Goal: Navigation & Orientation: Find specific page/section

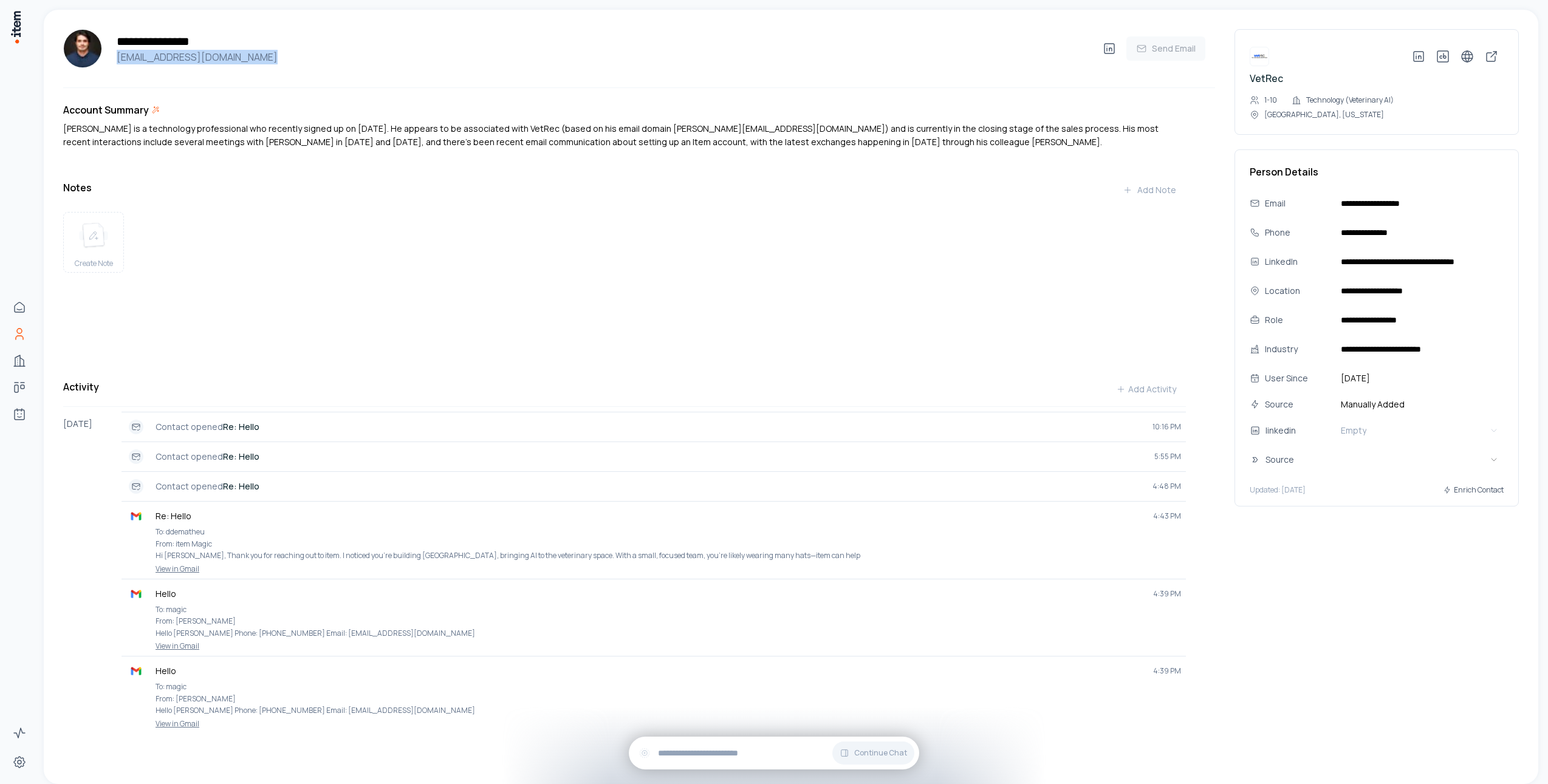
scroll to position [12, 0]
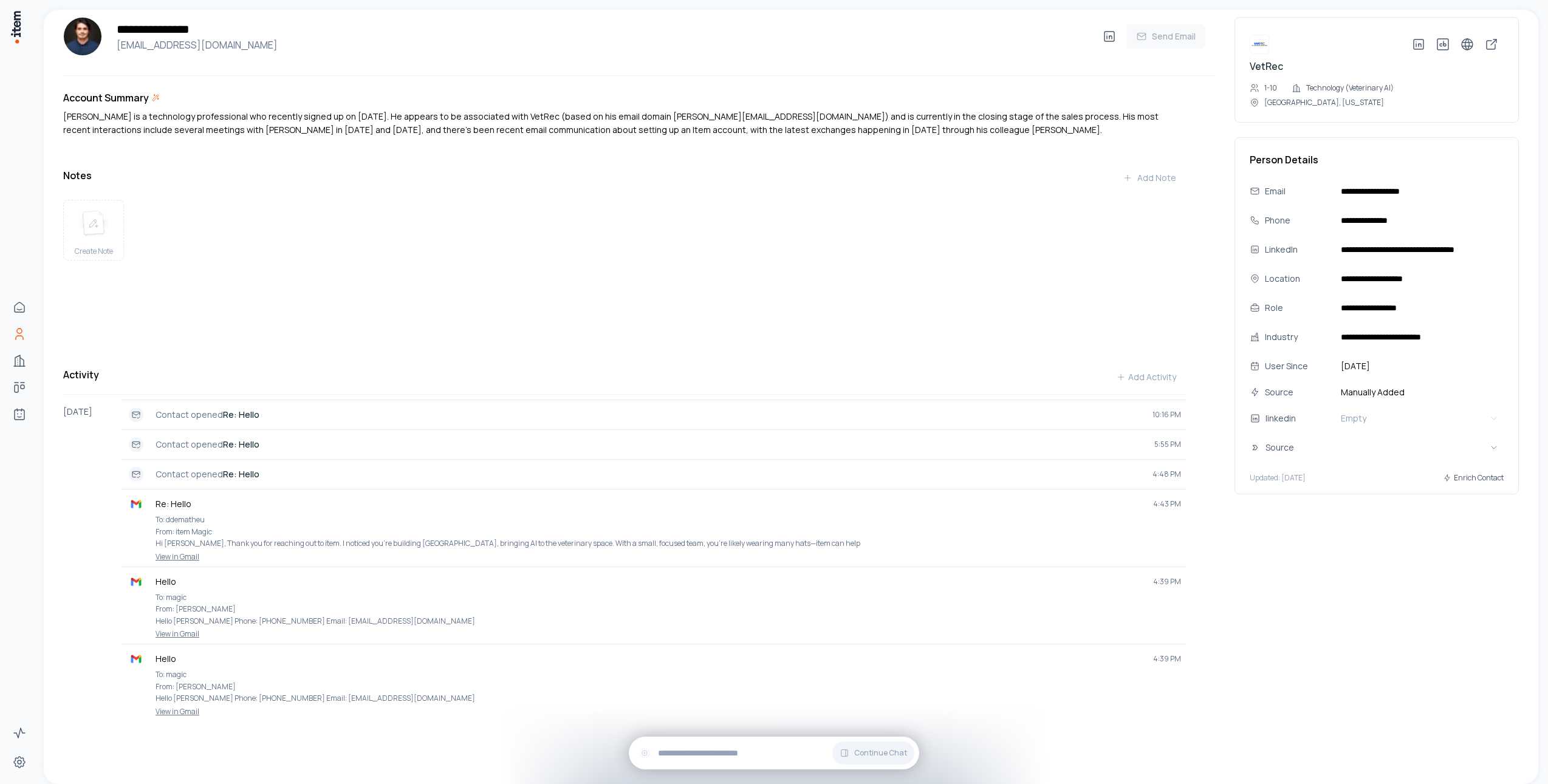
click at [702, 214] on div "Create Note" at bounding box center [624, 265] width 1123 height 141
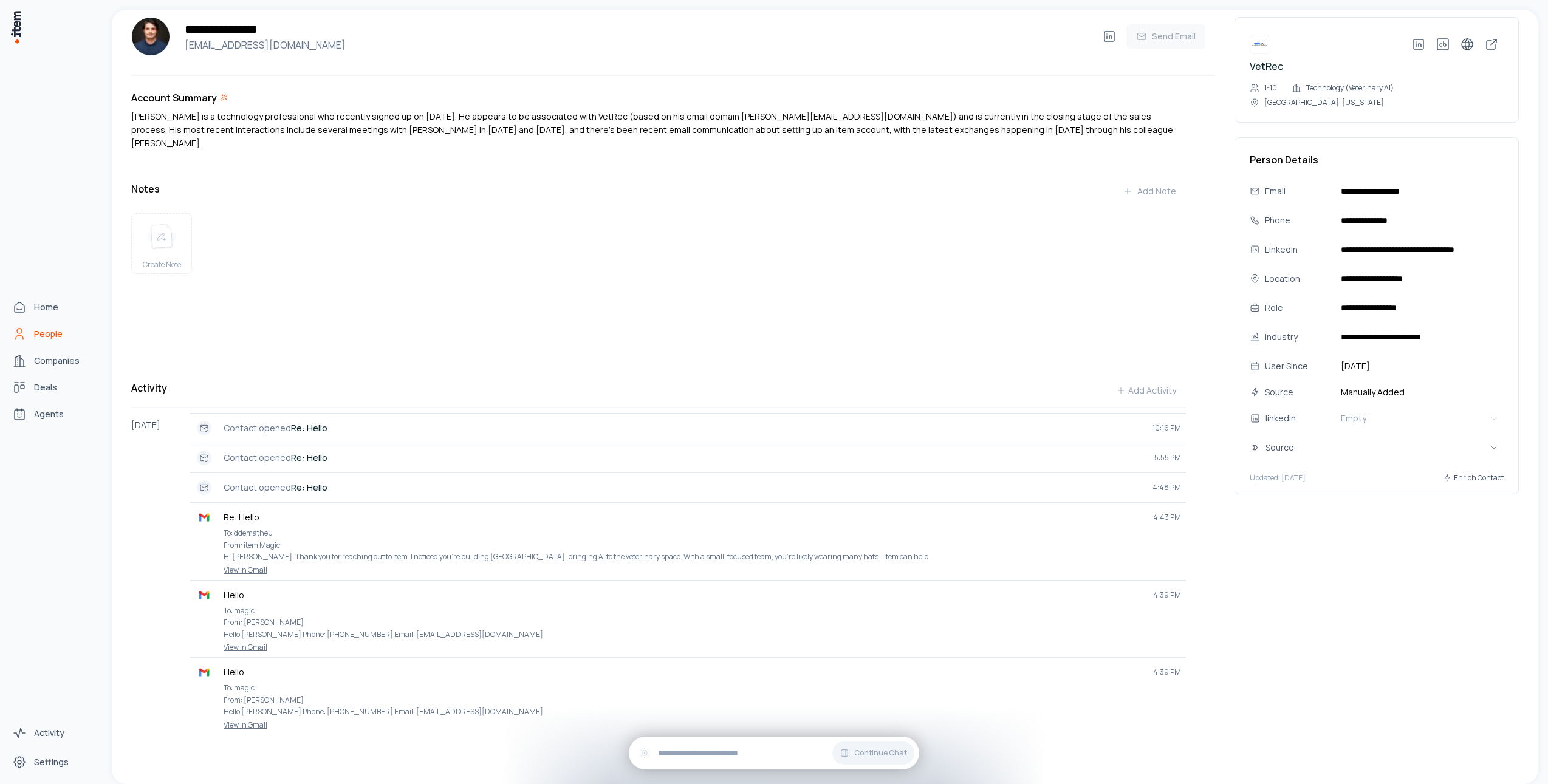
click at [16, 332] on icon "People" at bounding box center [20, 334] width 15 height 15
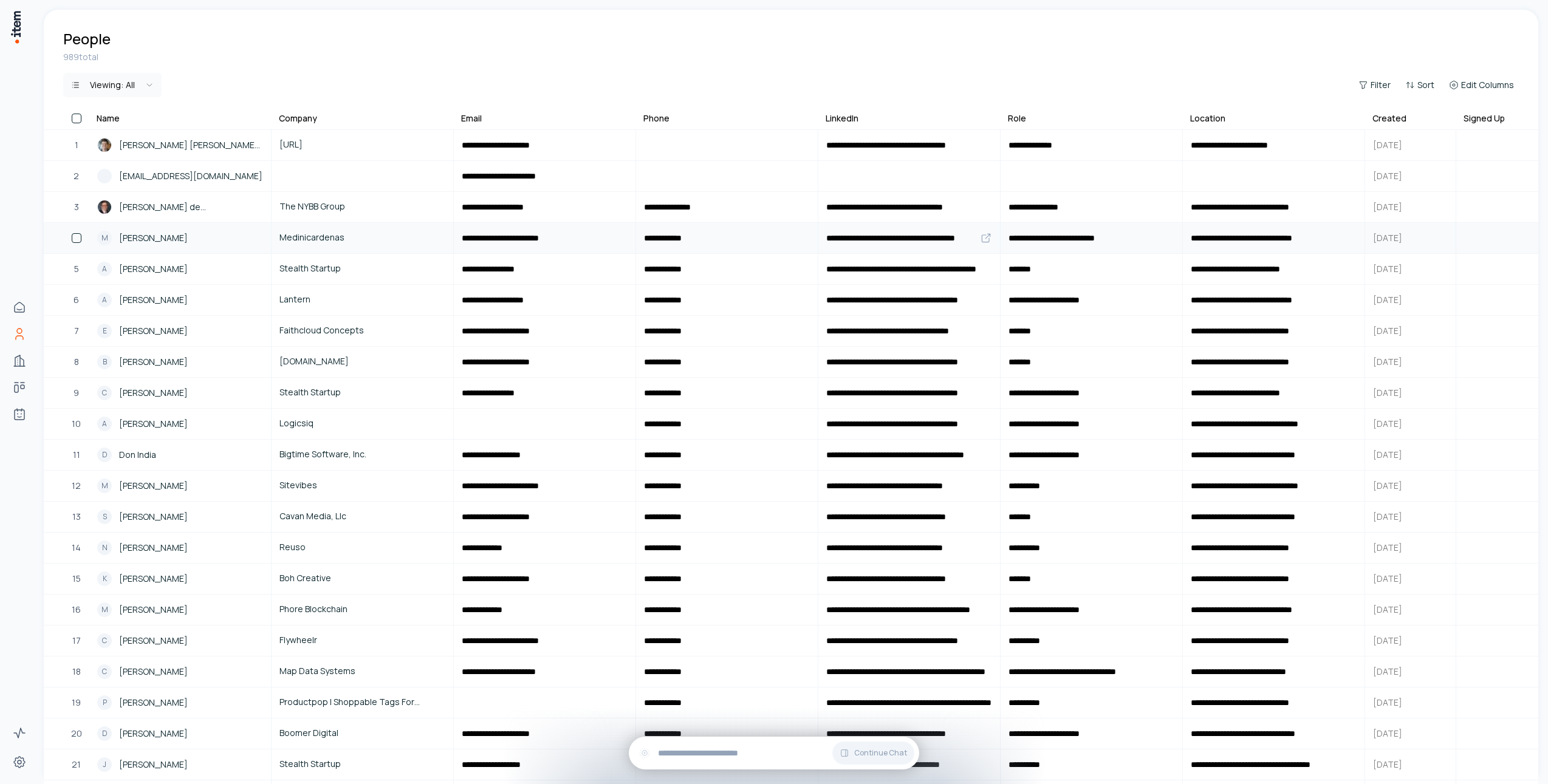
click at [175, 244] on span "[PERSON_NAME]" at bounding box center [153, 238] width 68 height 13
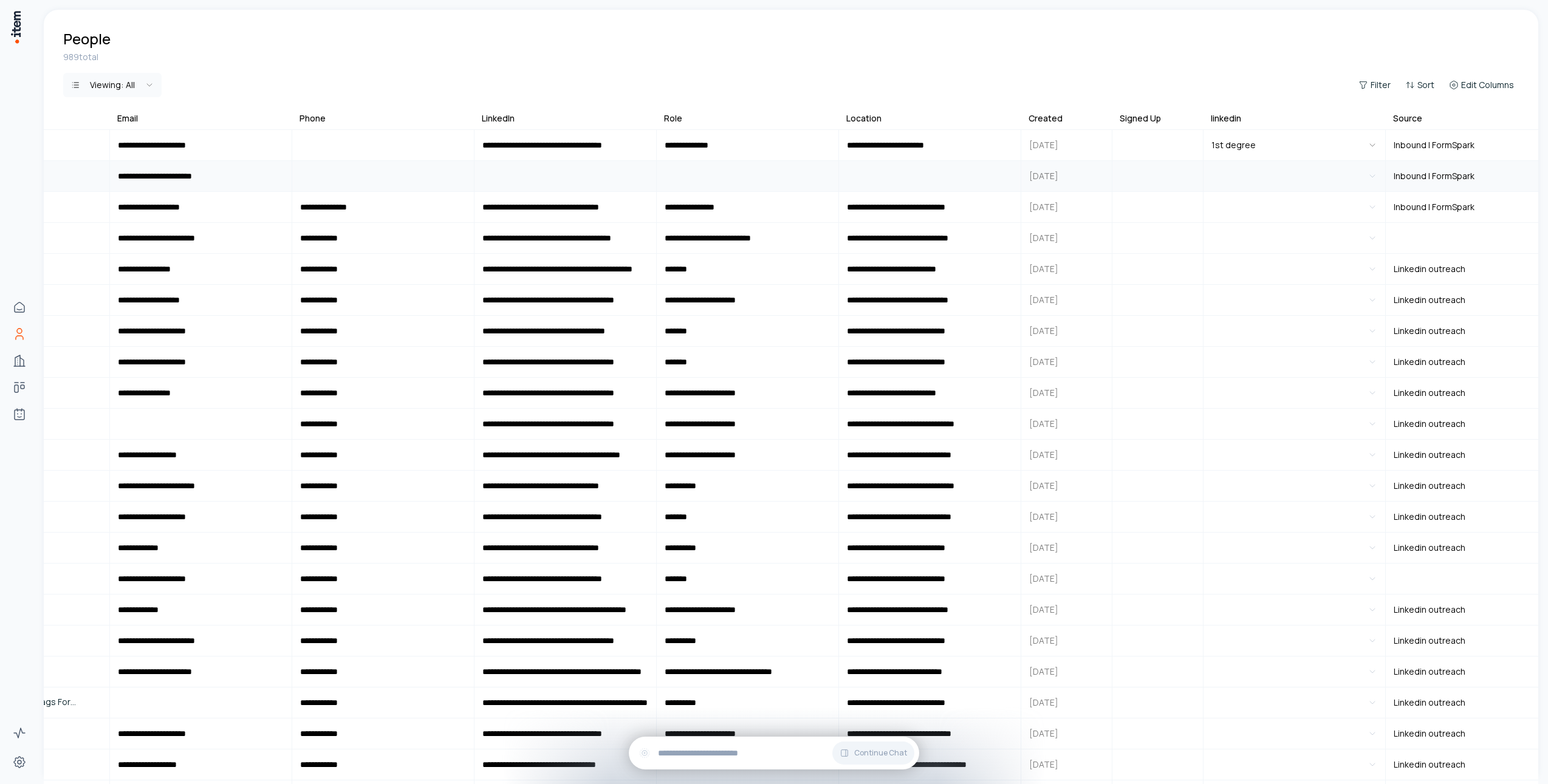
scroll to position [0, 382]
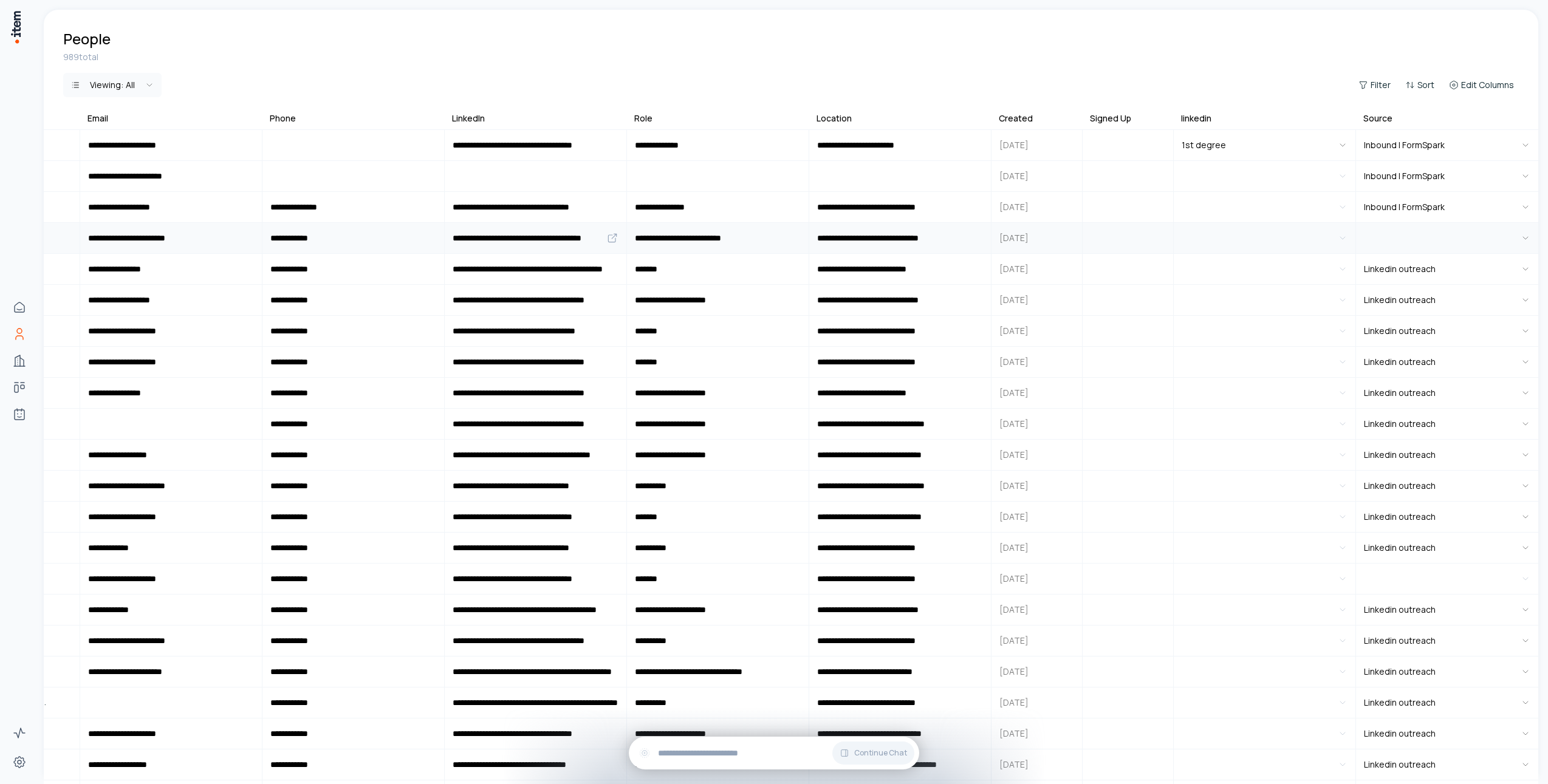
click at [1420, 237] on html "**********" at bounding box center [774, 392] width 1548 height 784
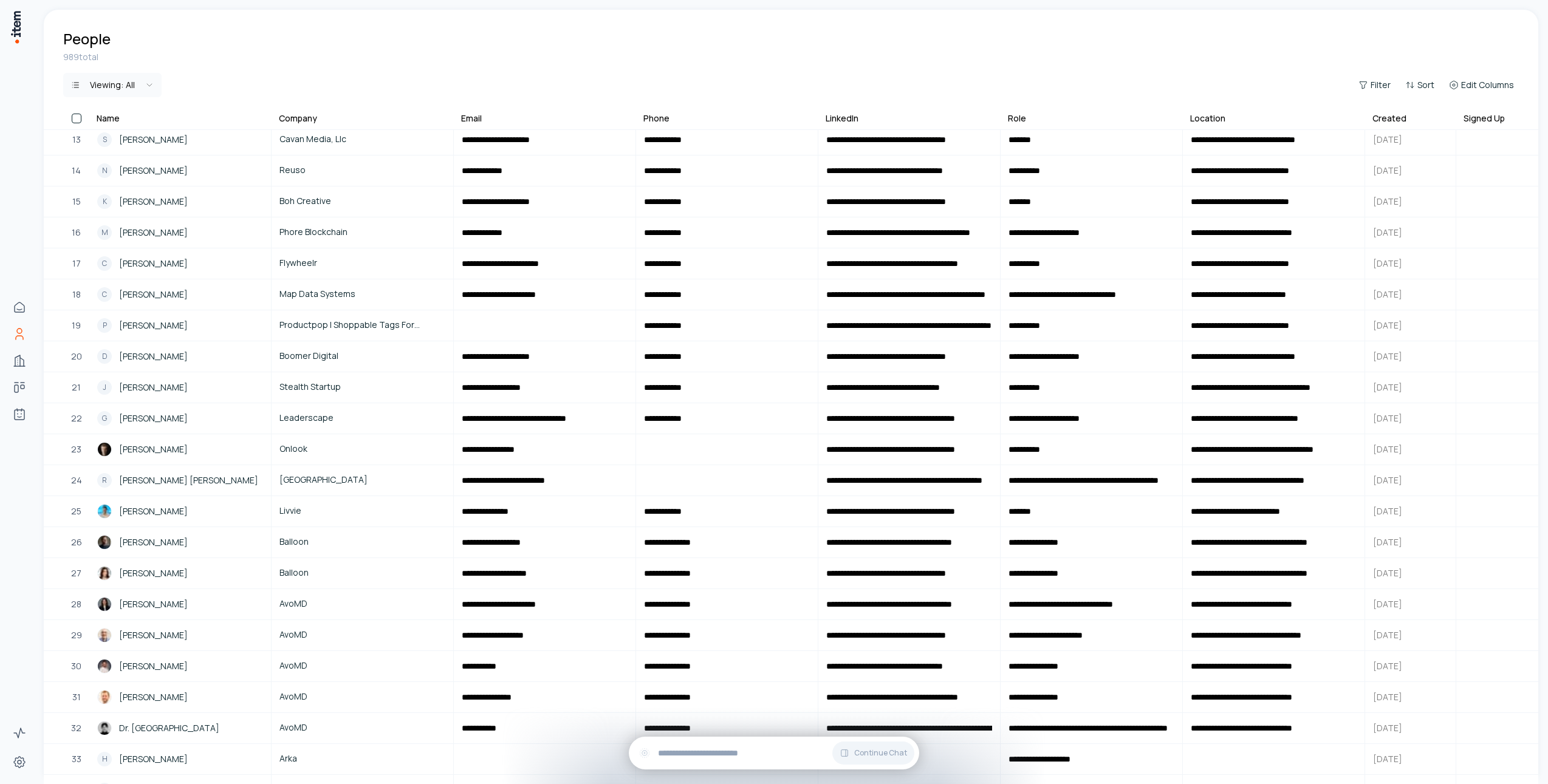
scroll to position [0, 0]
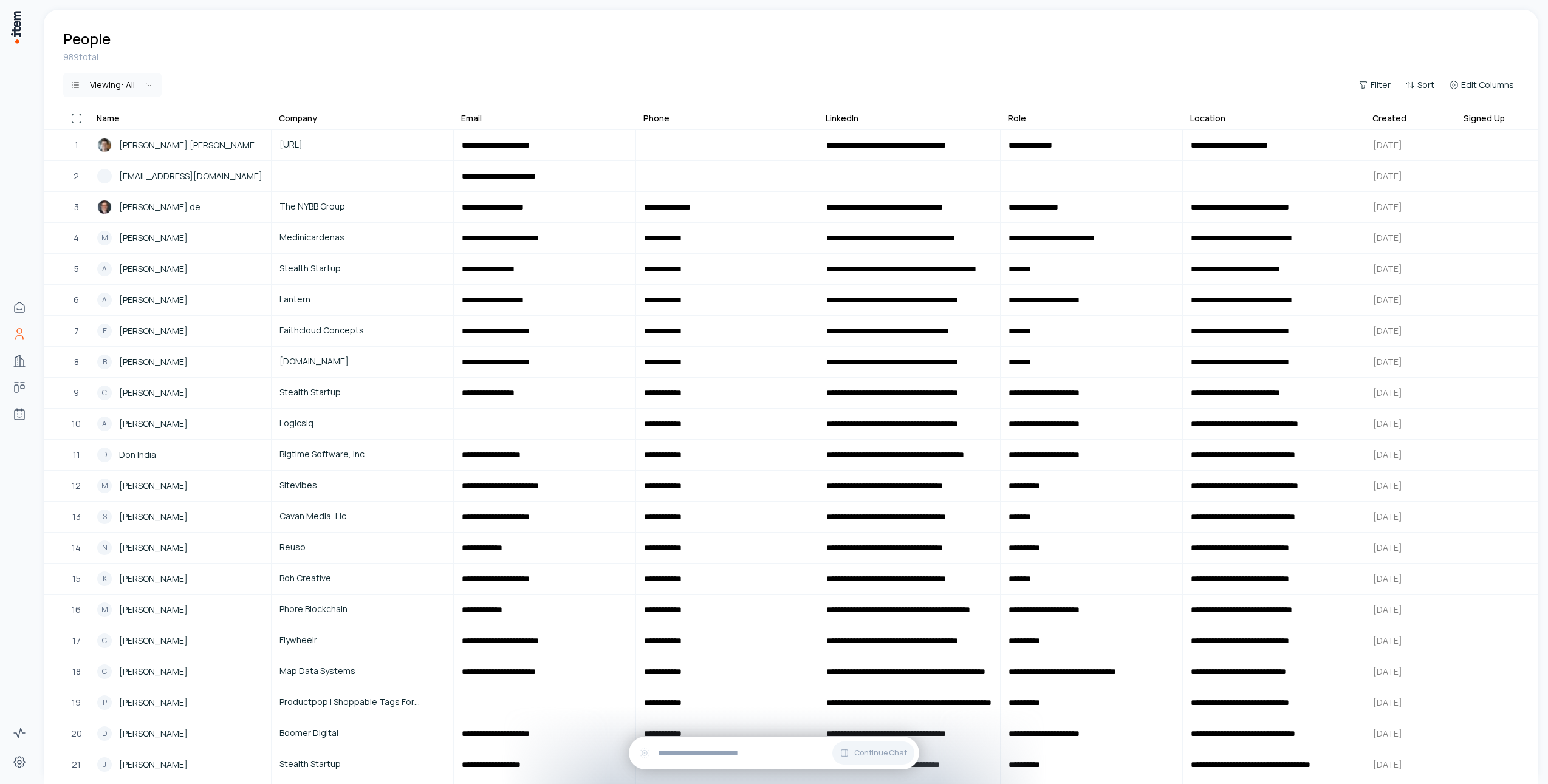
click at [126, 84] on html "**********" at bounding box center [774, 392] width 1548 height 784
click at [126, 85] on html "**********" at bounding box center [774, 392] width 1548 height 784
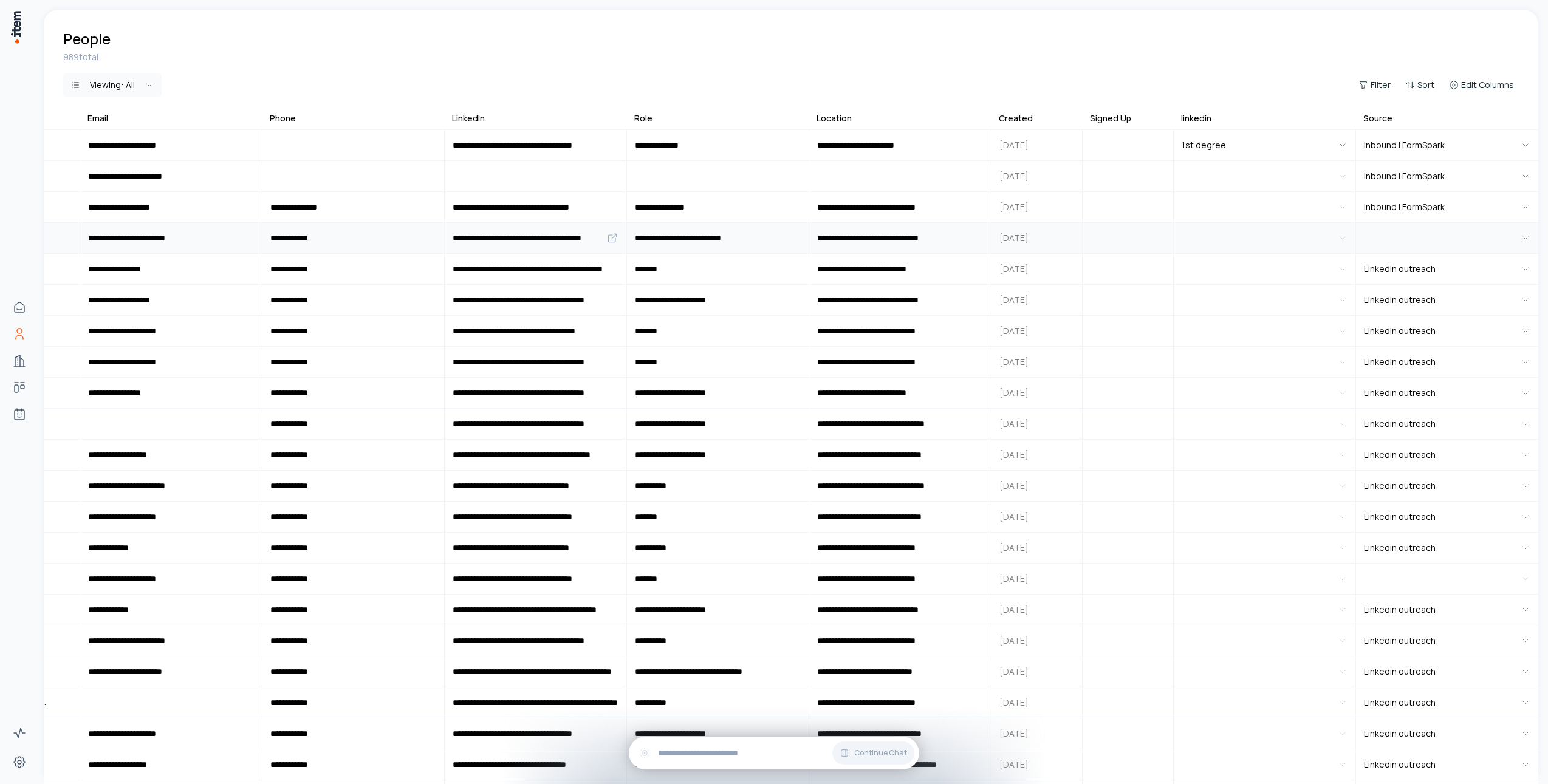
click at [1450, 235] on html "**********" at bounding box center [774, 392] width 1548 height 784
click at [1446, 234] on html "**********" at bounding box center [774, 392] width 1548 height 784
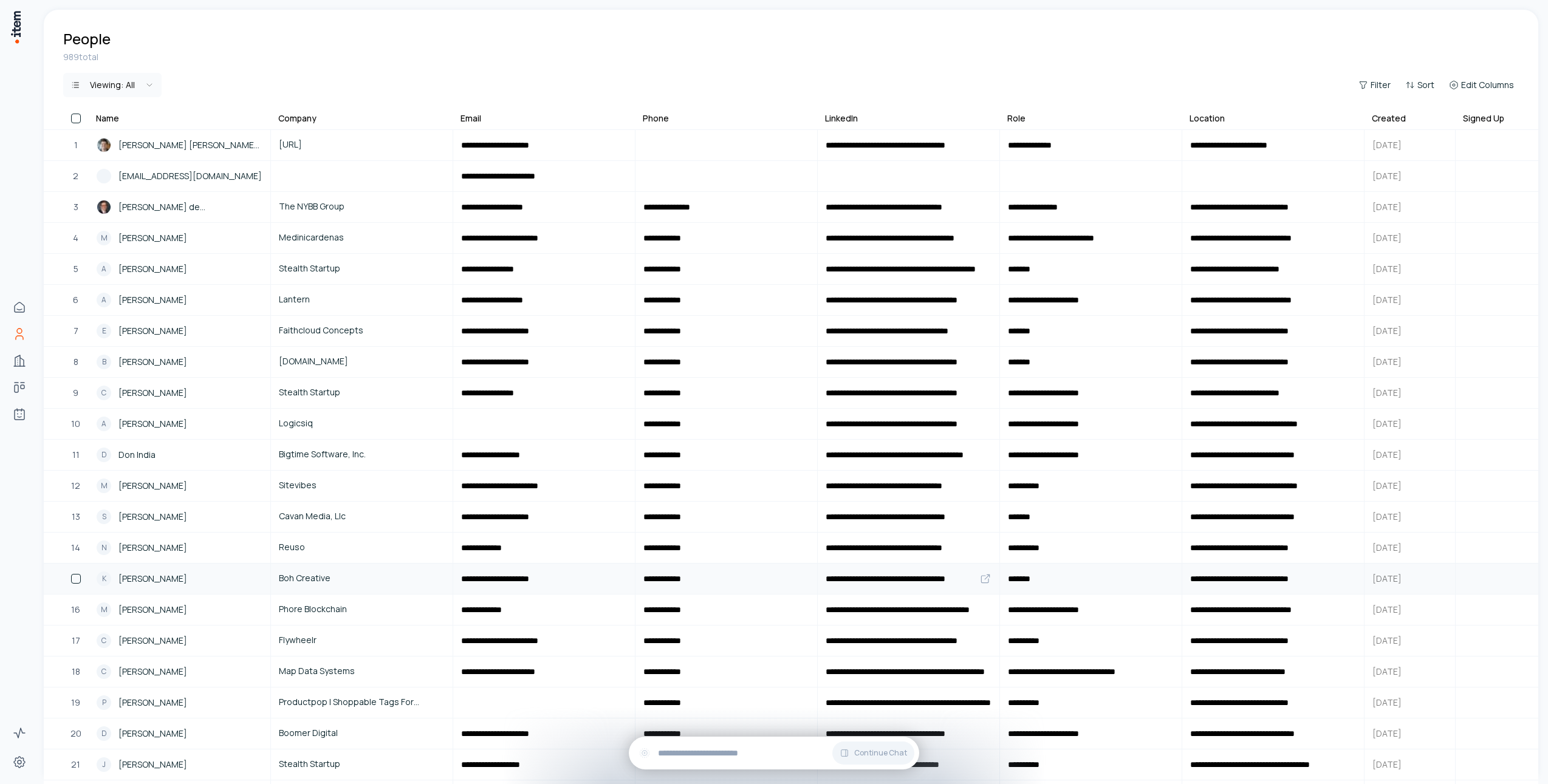
click at [147, 581] on span "[PERSON_NAME]" at bounding box center [153, 579] width 68 height 13
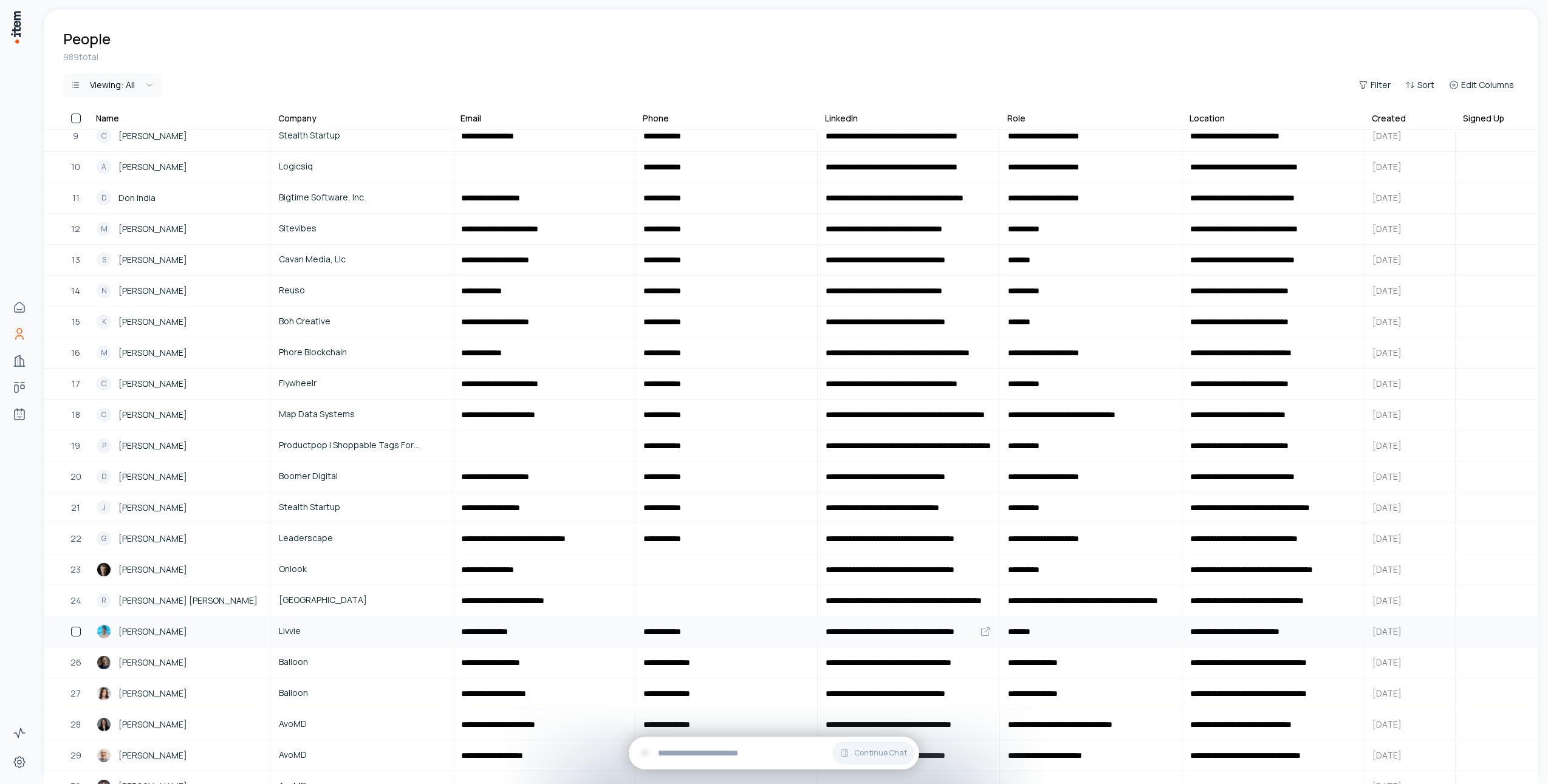
scroll to position [257, 0]
click at [158, 631] on span "[PERSON_NAME]" at bounding box center [153, 631] width 68 height 13
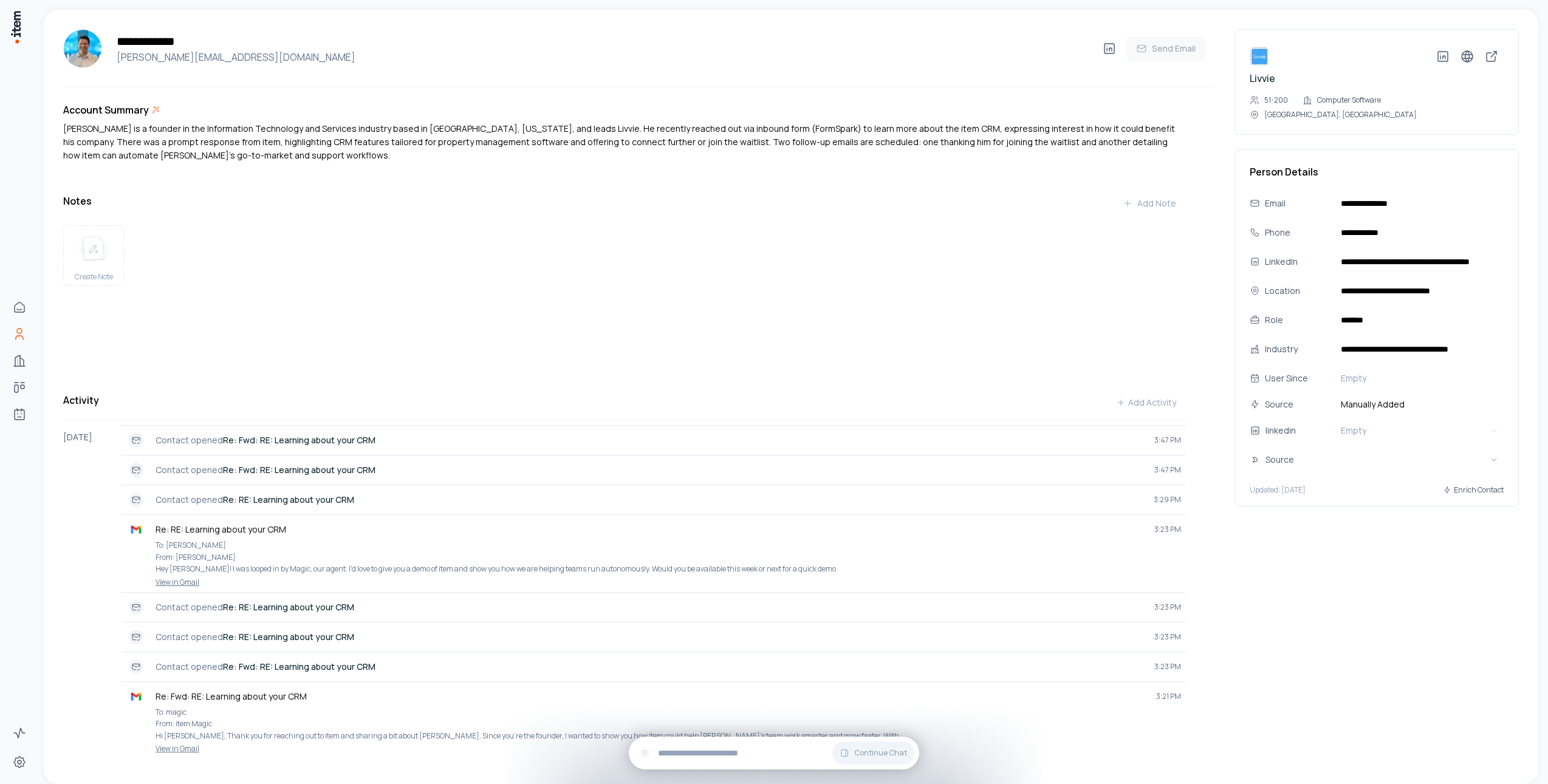
scroll to position [62, 0]
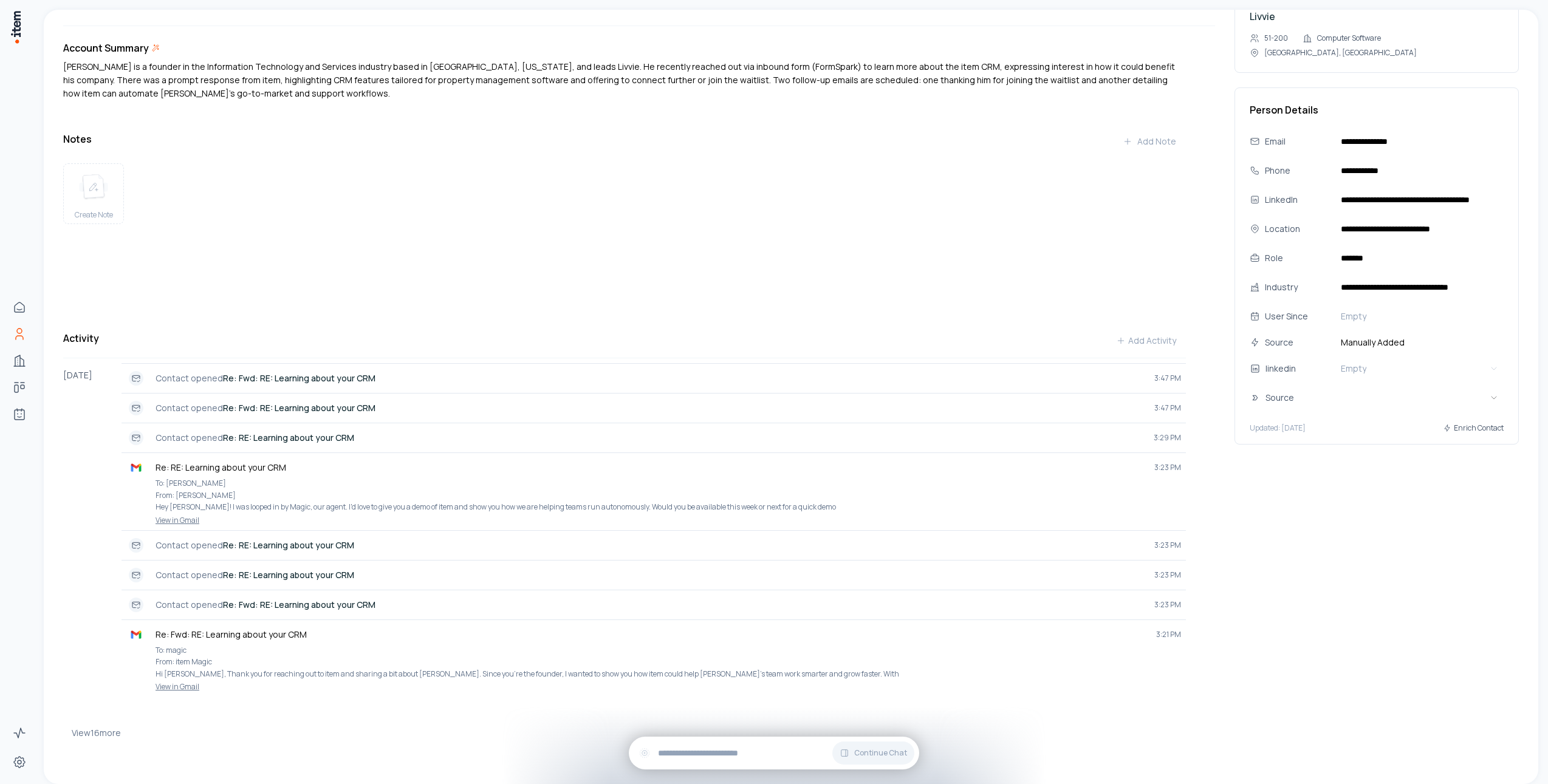
click at [619, 262] on div "Create Note" at bounding box center [624, 229] width 1123 height 141
click at [674, 163] on div "Create Note" at bounding box center [624, 229] width 1123 height 141
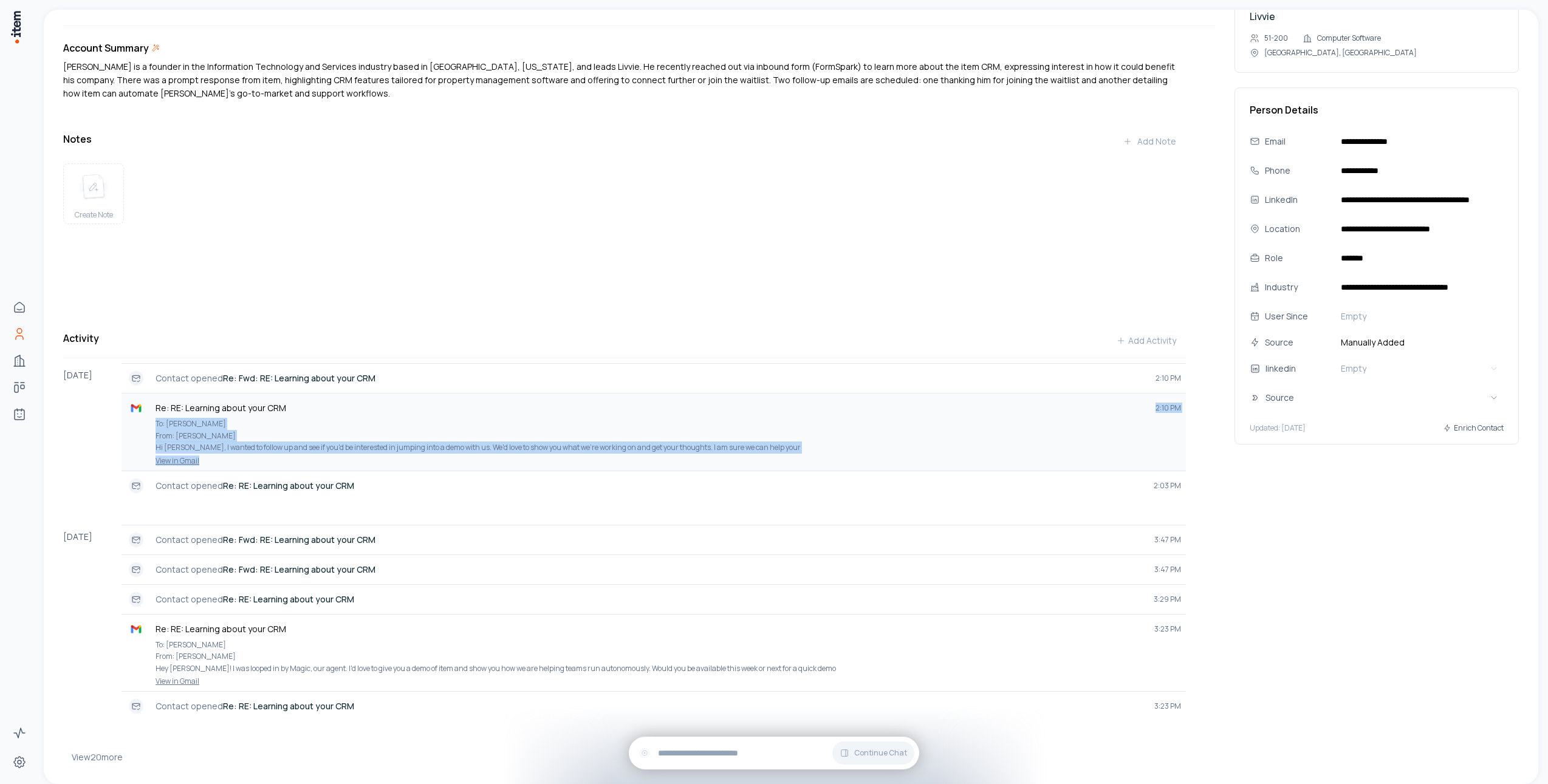
drag, startPoint x: 616, startPoint y: 406, endPoint x: 608, endPoint y: 459, distance: 53.6
click at [608, 459] on div "Re: RE: Learning about your CRM 2:10 PM To: bruno From: Andres Santanilla Hi Br…" at bounding box center [654, 432] width 1054 height 67
click at [646, 443] on p "To: bruno From: Andres Santanilla Hi Bruno, I wanted to follow up and see if yo…" at bounding box center [668, 435] width 1026 height 36
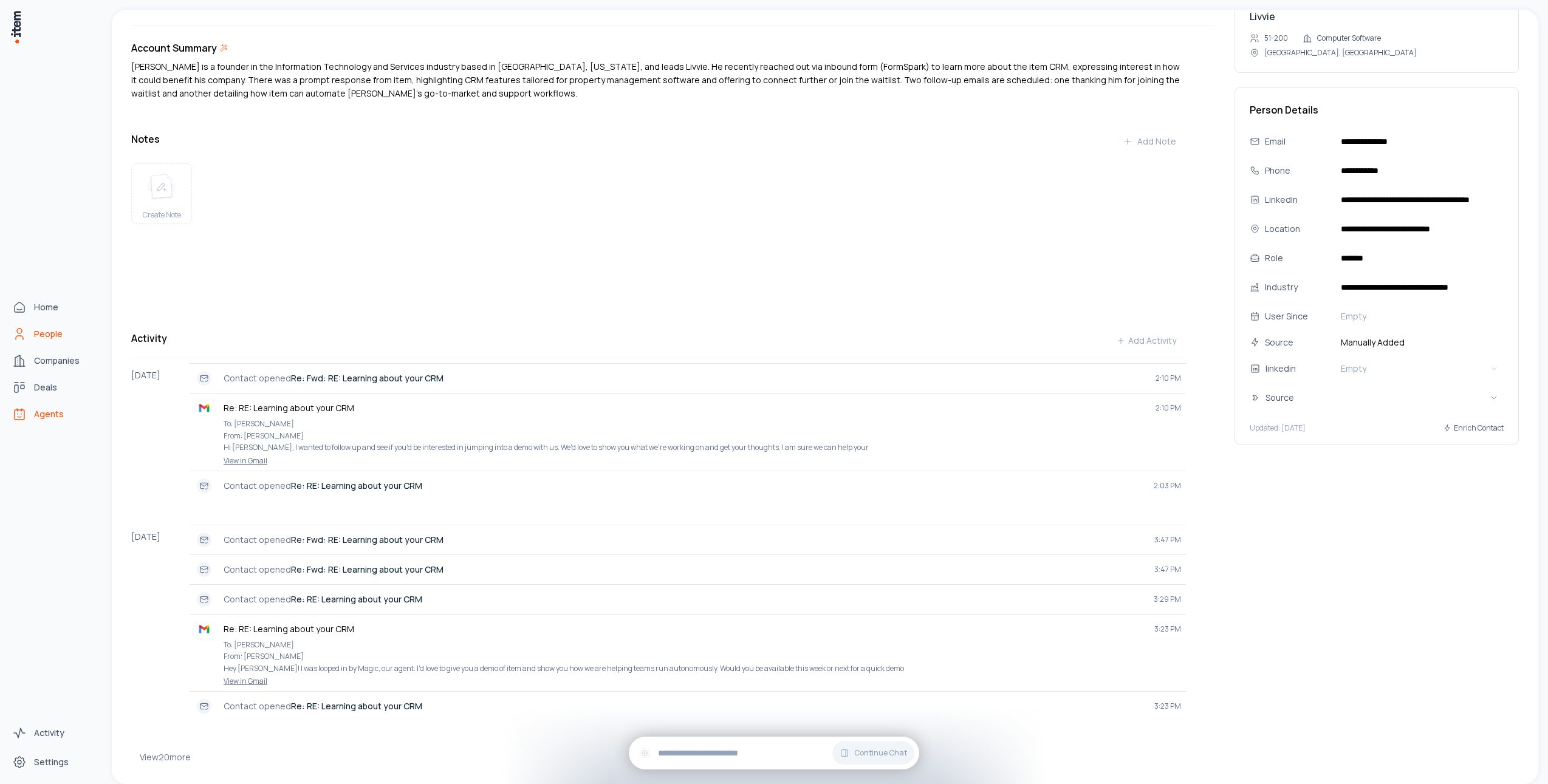
click at [24, 416] on icon "Agents" at bounding box center [20, 414] width 15 height 15
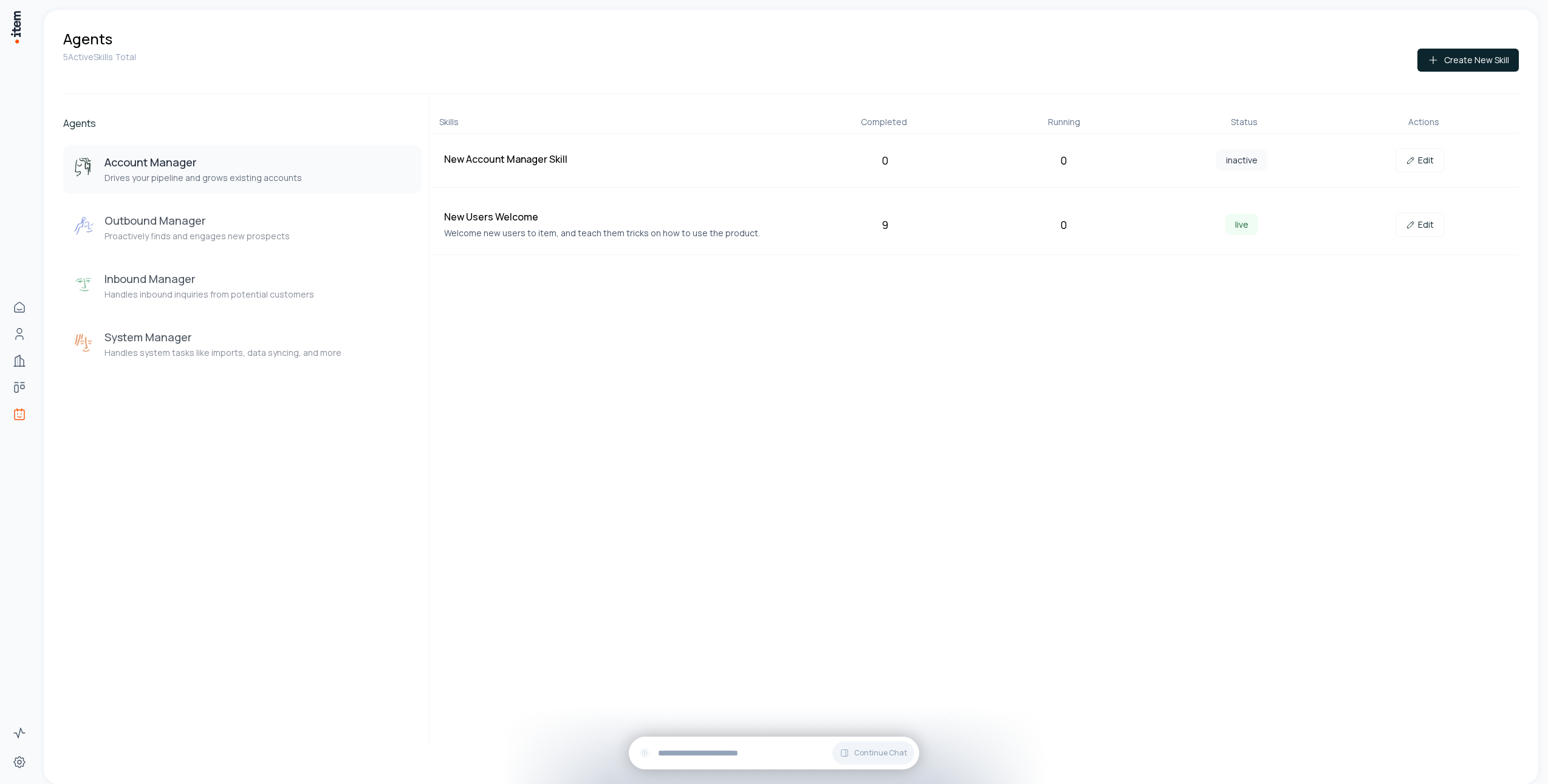
click at [235, 261] on div "Account Manager Drives your pipeline and grows existing accounts Outbound Manag…" at bounding box center [242, 257] width 359 height 223
click at [234, 230] on div "Outbound Manager Proactively finds and engages new prospects" at bounding box center [197, 228] width 185 height 29
click at [254, 165] on h3 "Account Manager" at bounding box center [203, 162] width 197 height 15
click at [1411, 162] on icon at bounding box center [1411, 161] width 6 height 6
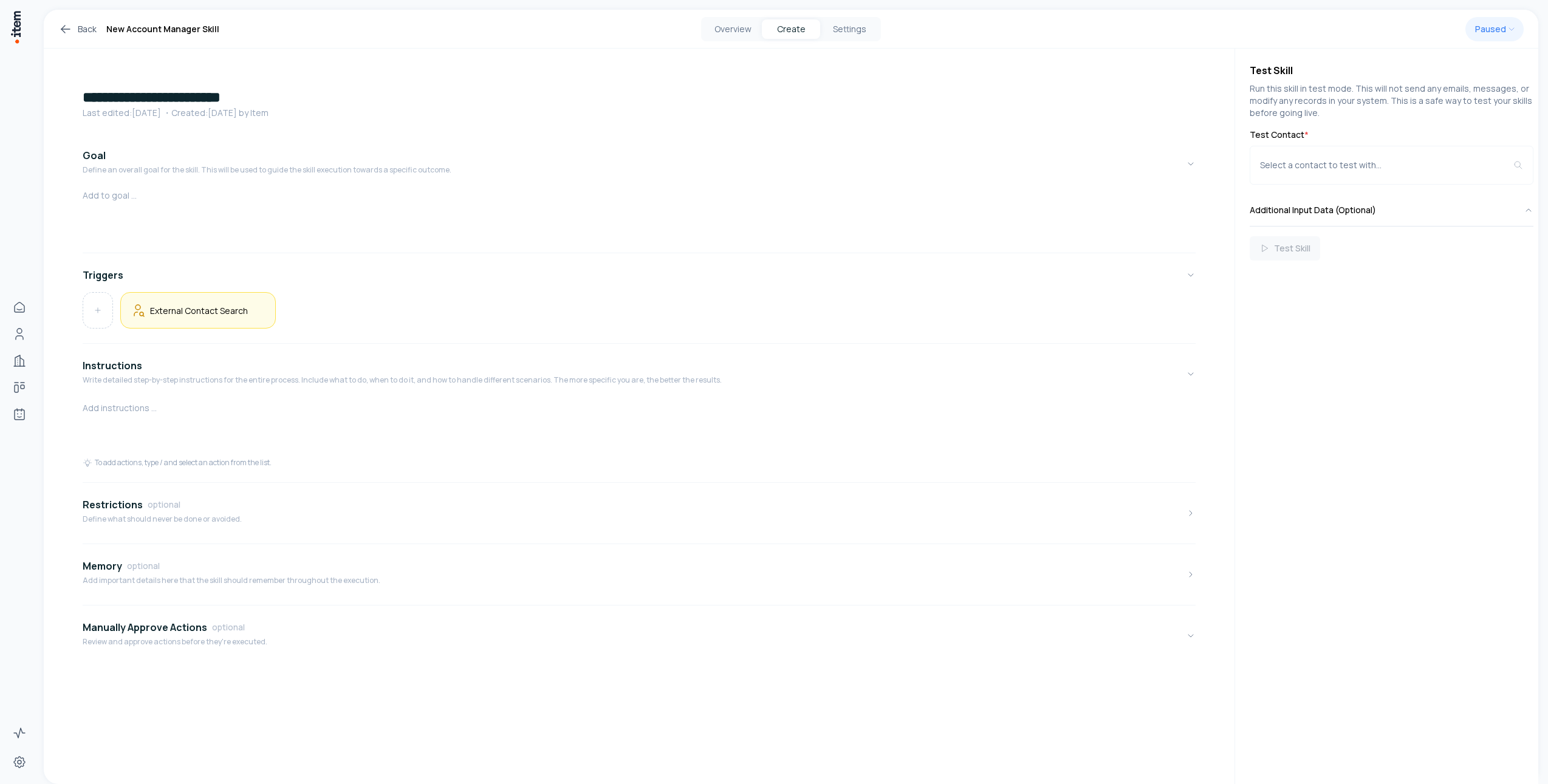
click at [223, 316] on div "External Contact Search" at bounding box center [198, 310] width 135 height 16
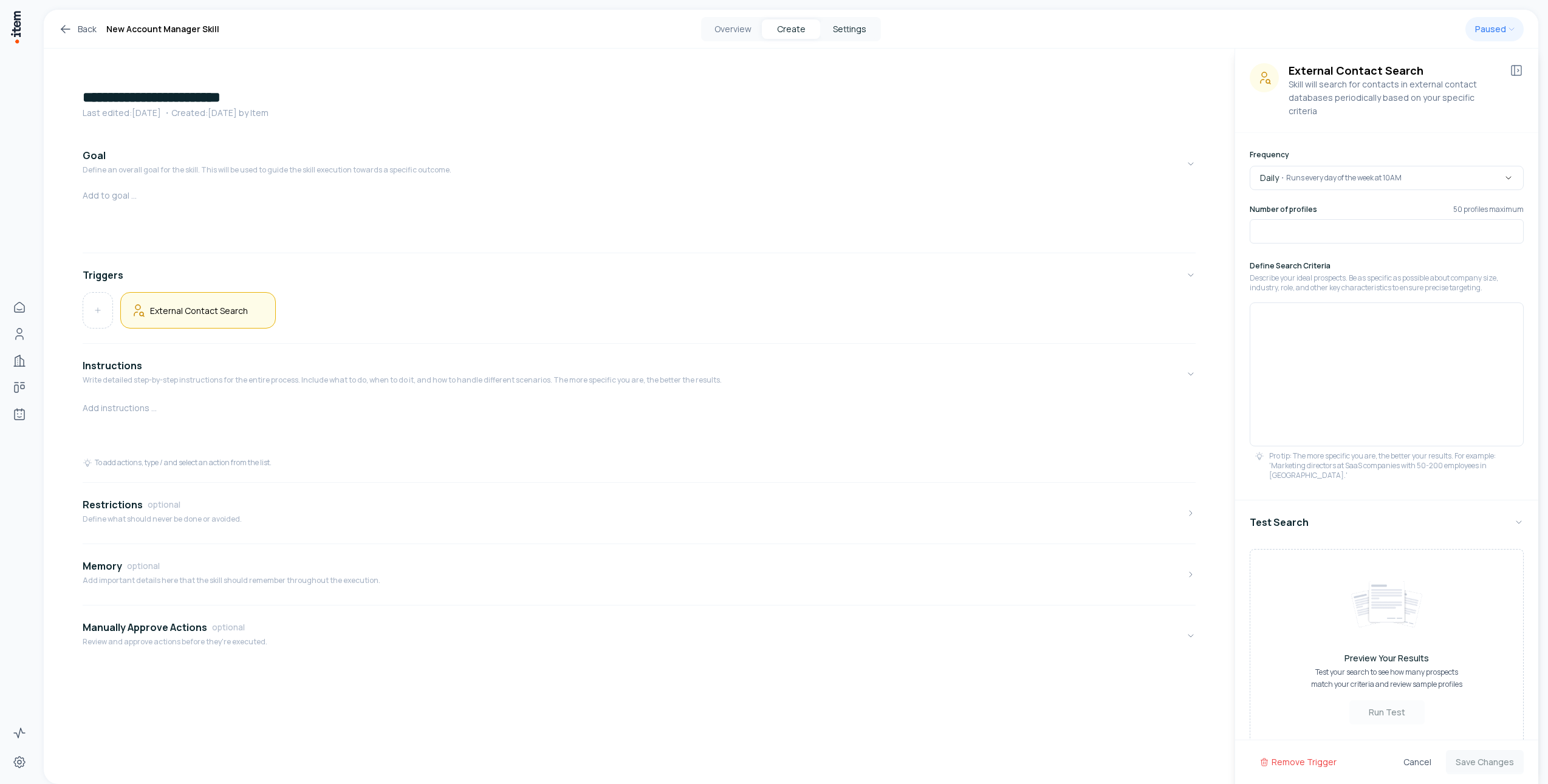
click at [855, 21] on button "Settings" at bounding box center [849, 29] width 58 height 20
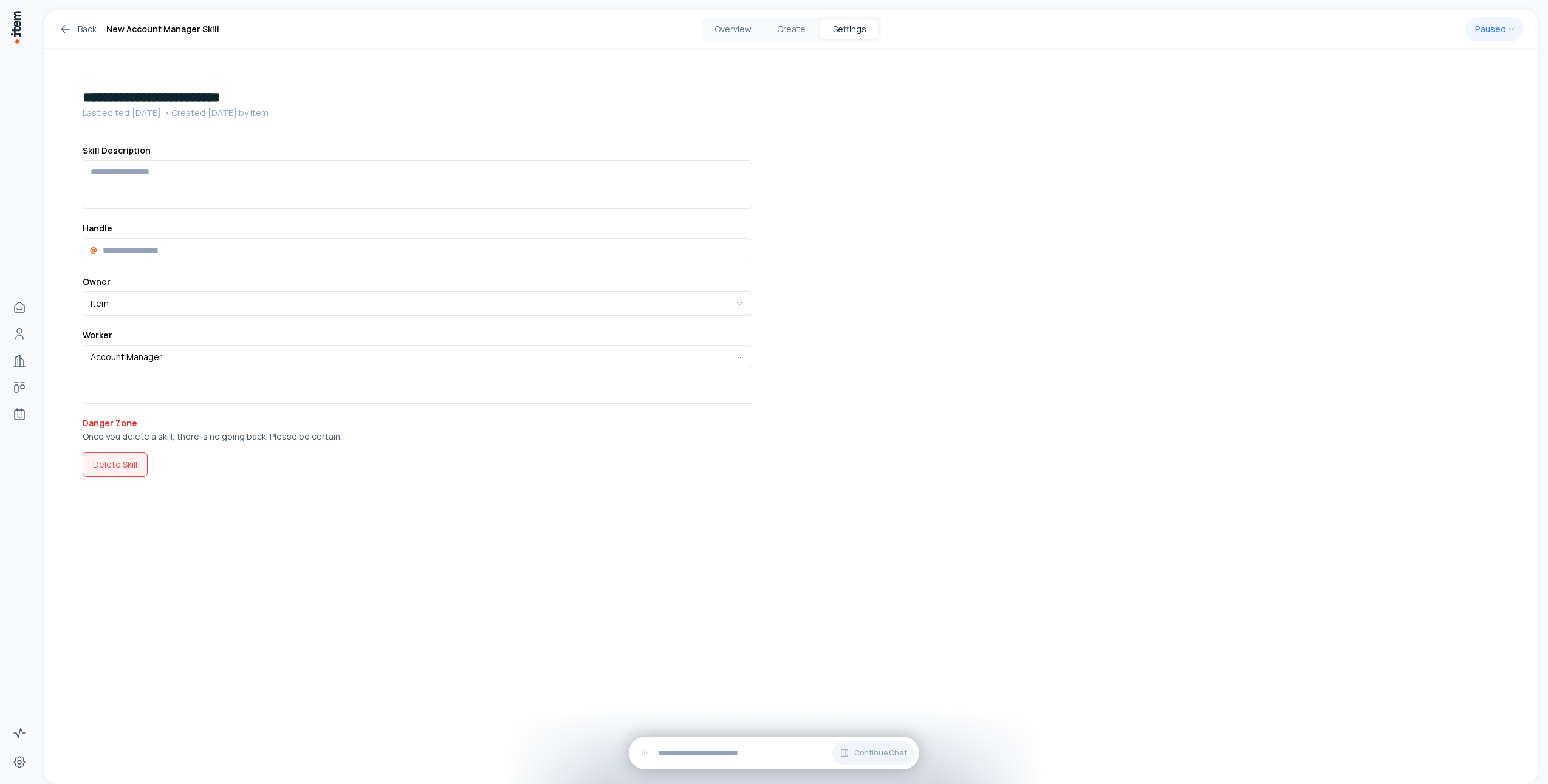
click at [110, 468] on button "Delete Skill" at bounding box center [115, 465] width 65 height 24
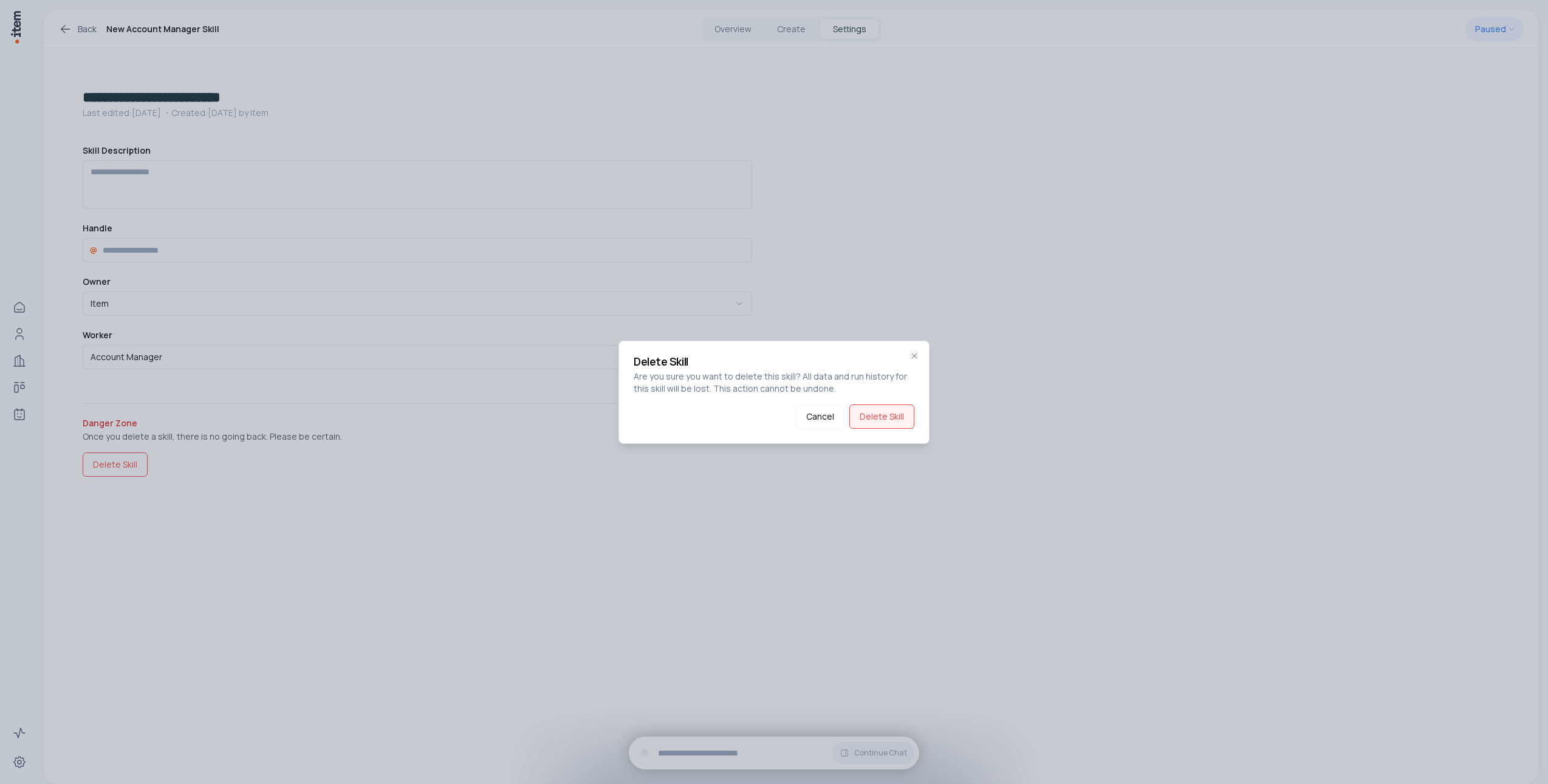
click at [889, 416] on button "Delete Skill" at bounding box center [882, 416] width 65 height 24
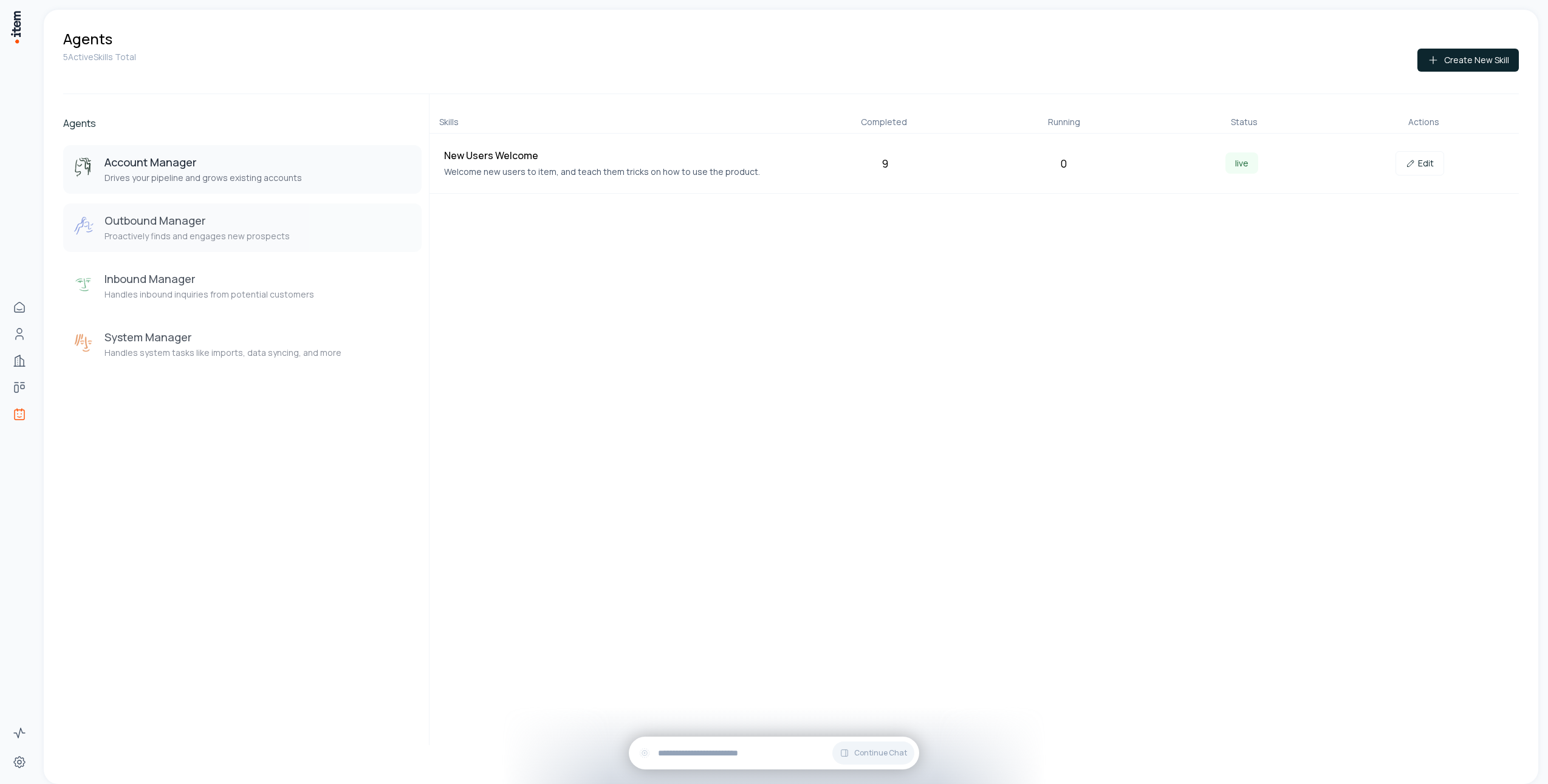
click at [205, 219] on h3 "Outbound Manager" at bounding box center [197, 220] width 185 height 15
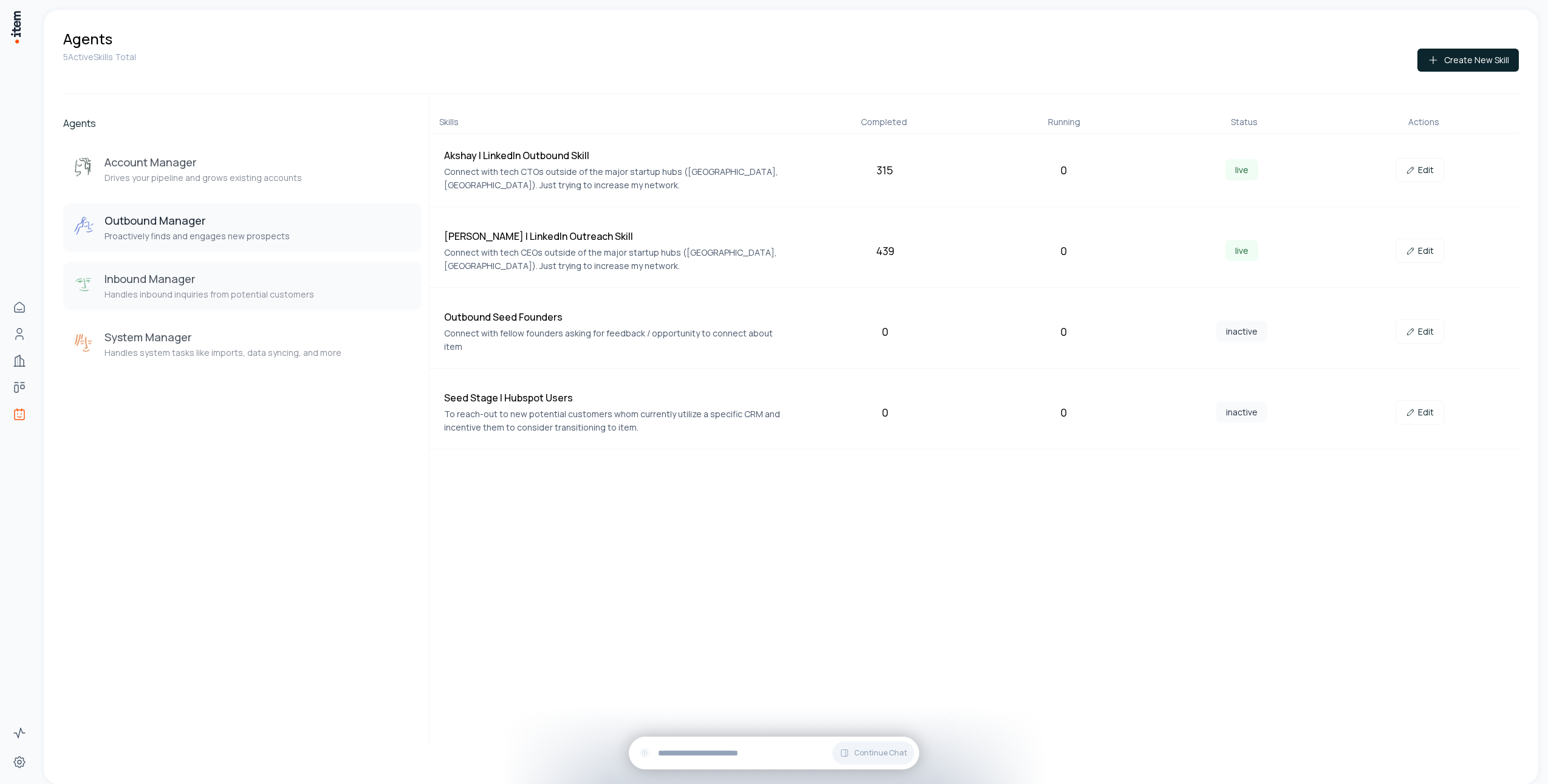
click at [243, 305] on button "Inbound Manager Handles inbound inquiries from potential customers" at bounding box center [242, 286] width 359 height 49
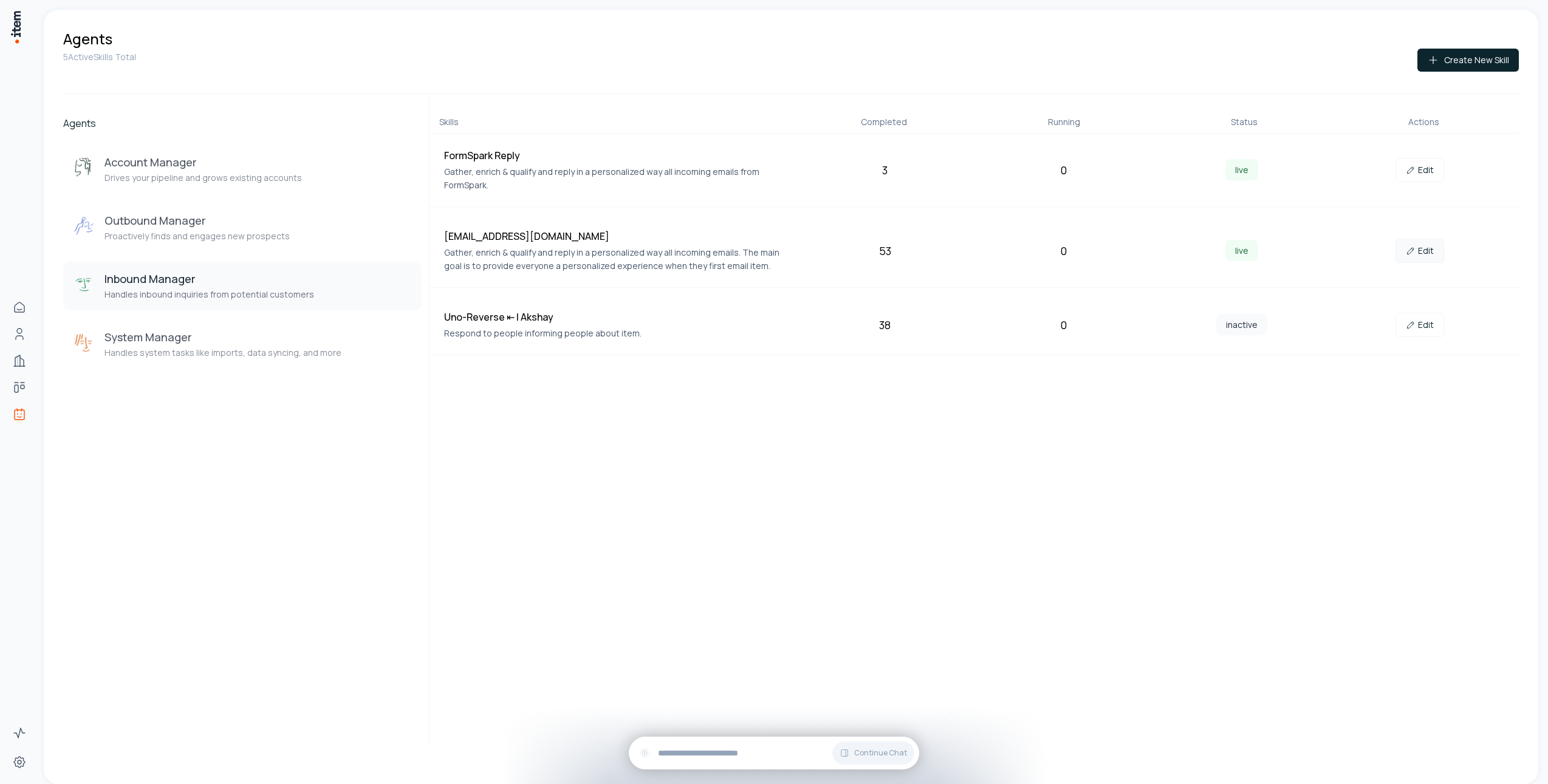
click at [1428, 244] on link "Edit" at bounding box center [1420, 251] width 49 height 24
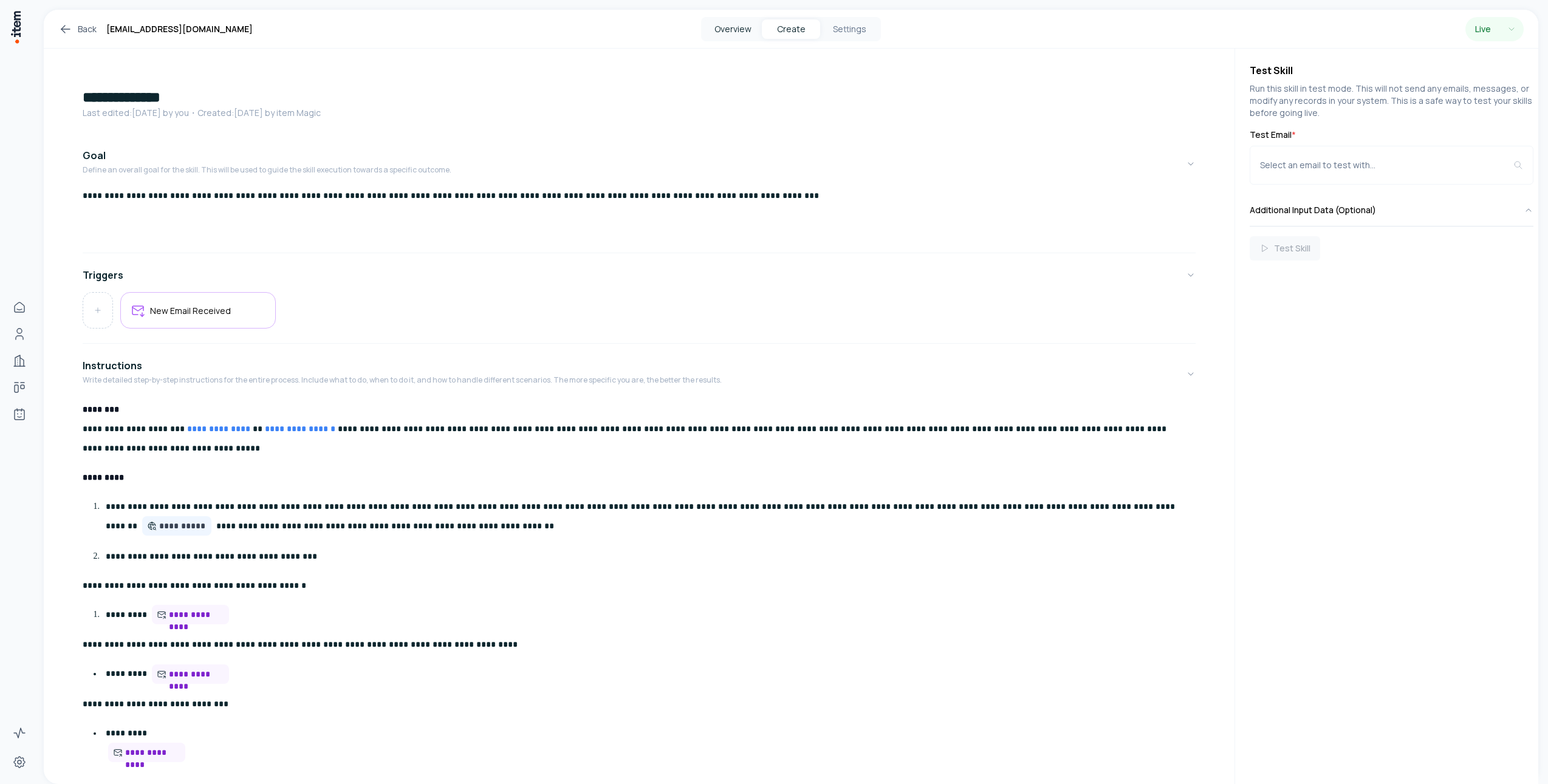
click at [736, 32] on button "Overview" at bounding box center [732, 29] width 58 height 20
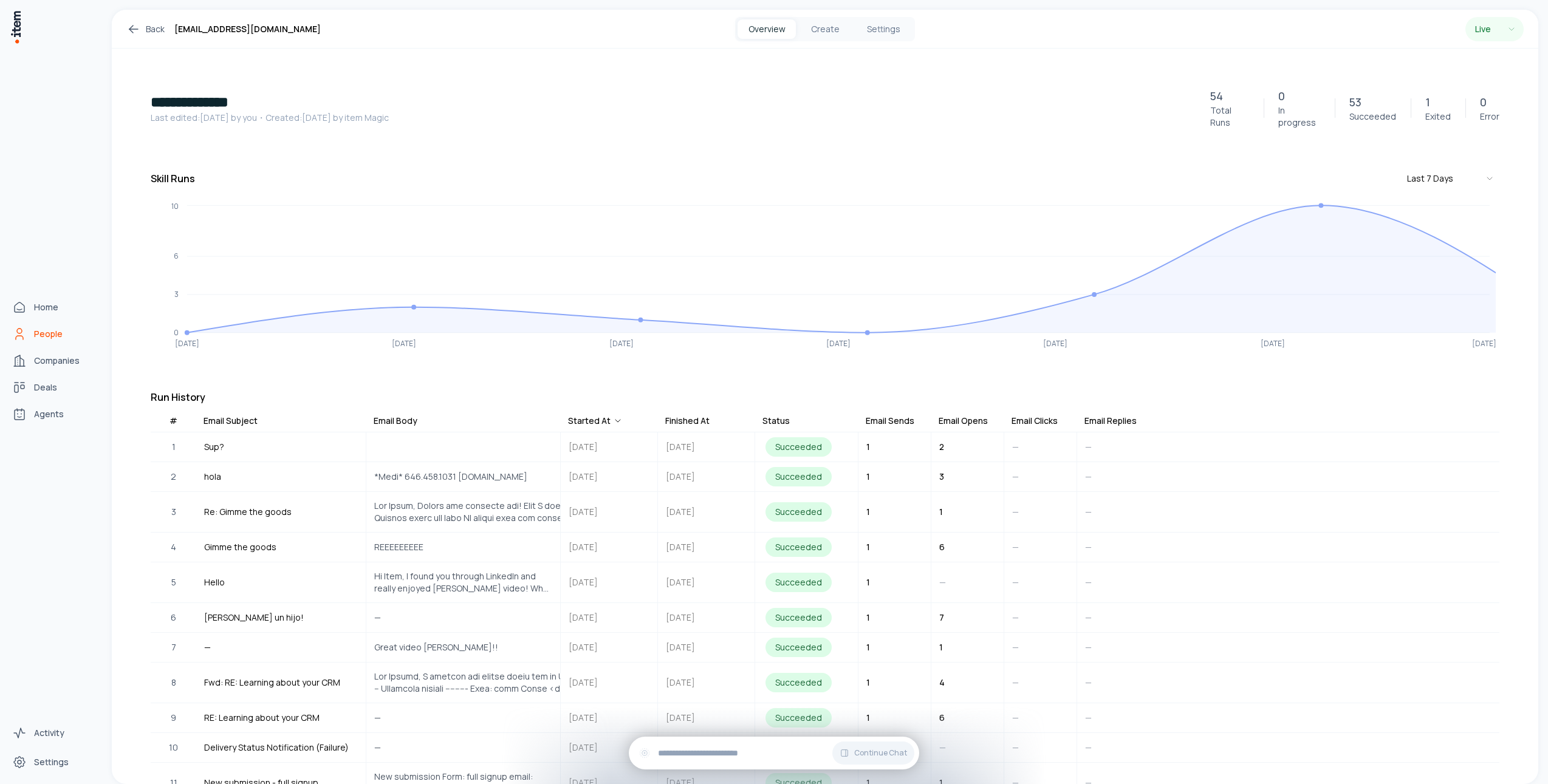
click at [32, 341] on link "People" at bounding box center [53, 334] width 92 height 24
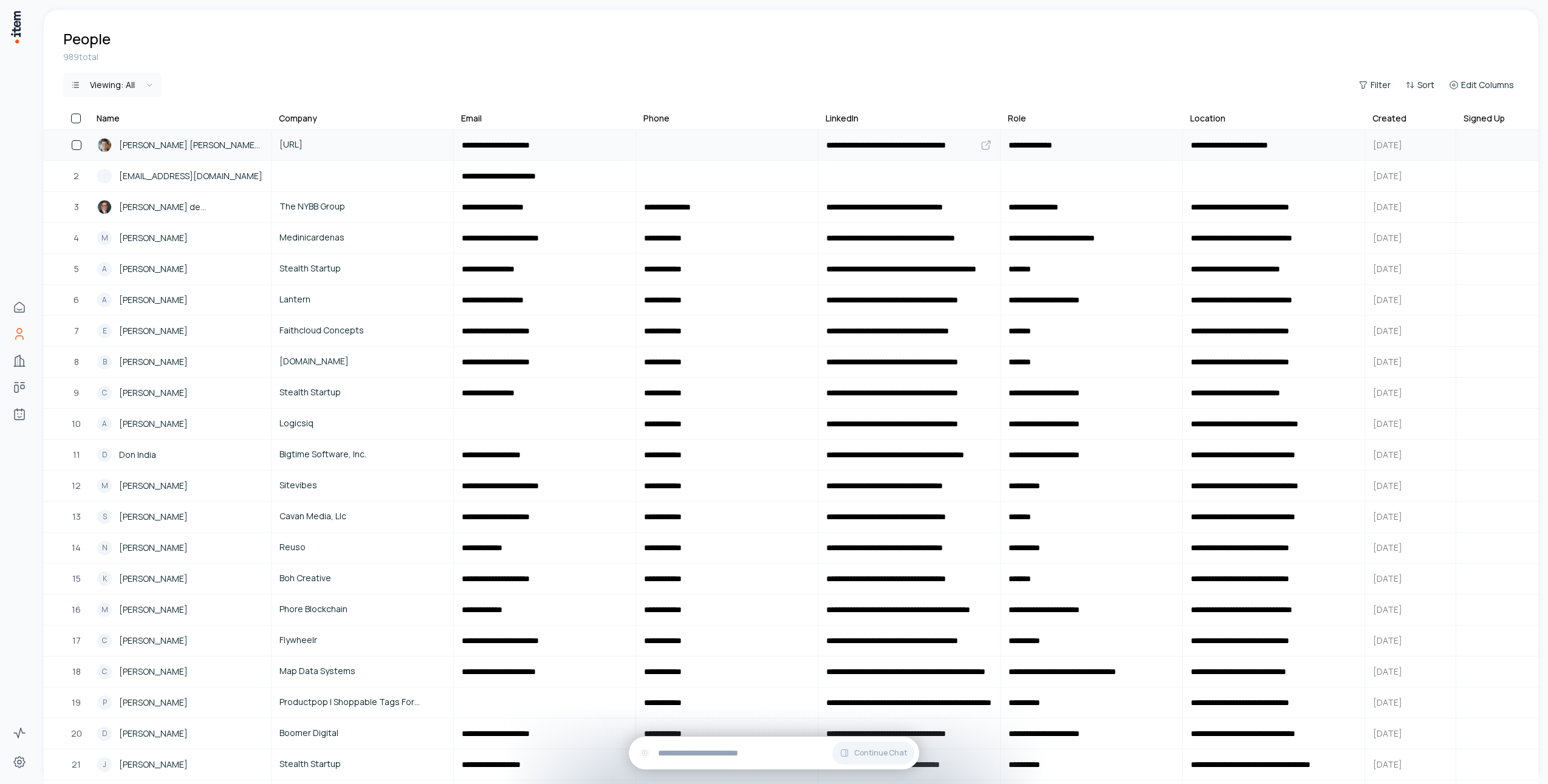
click at [199, 145] on span "[PERSON_NAME] [PERSON_NAME] Plaza" at bounding box center [191, 145] width 144 height 13
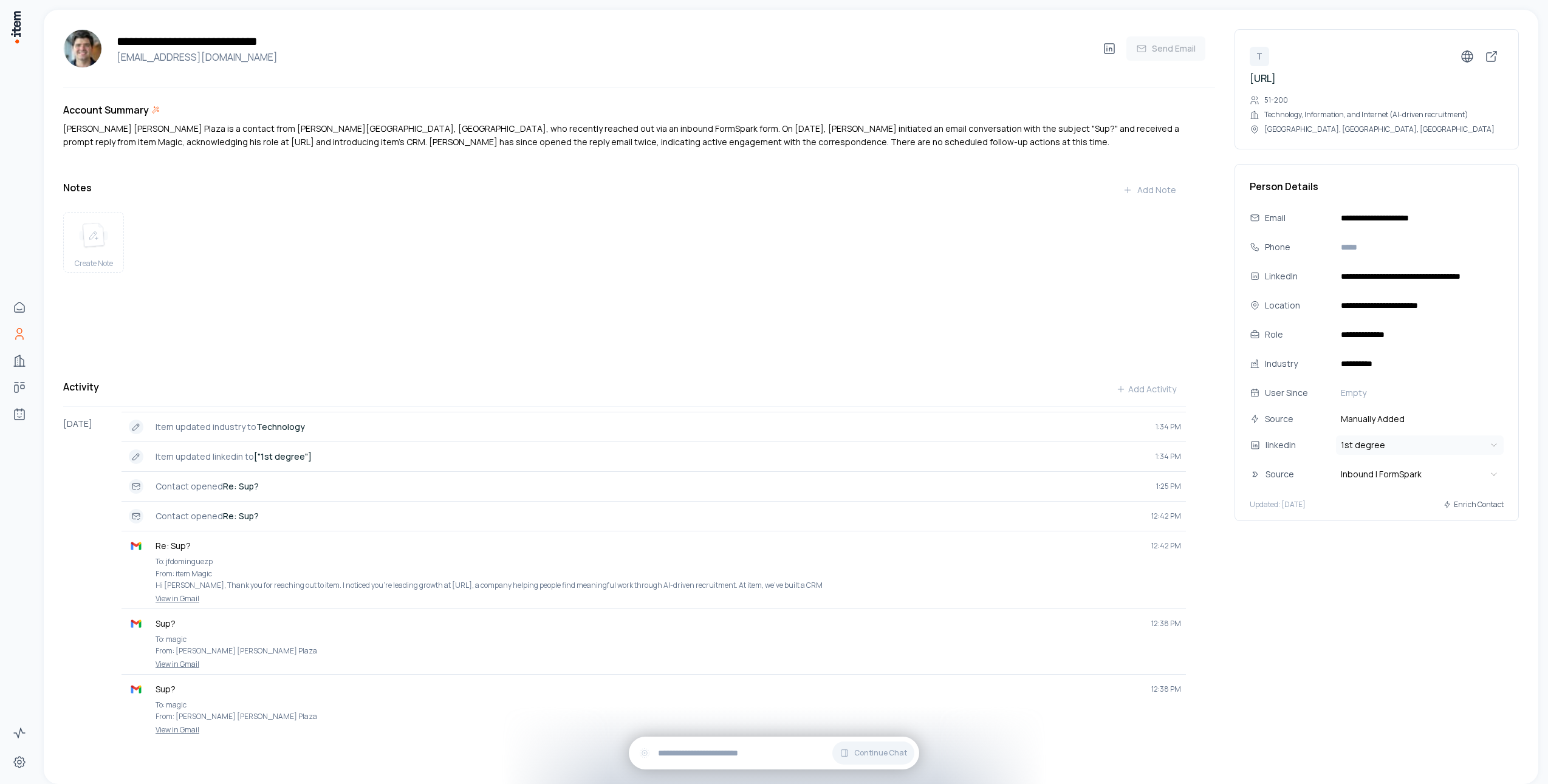
click at [1359, 441] on span "1st degree" at bounding box center [1363, 445] width 45 height 12
click at [1362, 578] on html "**********" at bounding box center [774, 392] width 1548 height 784
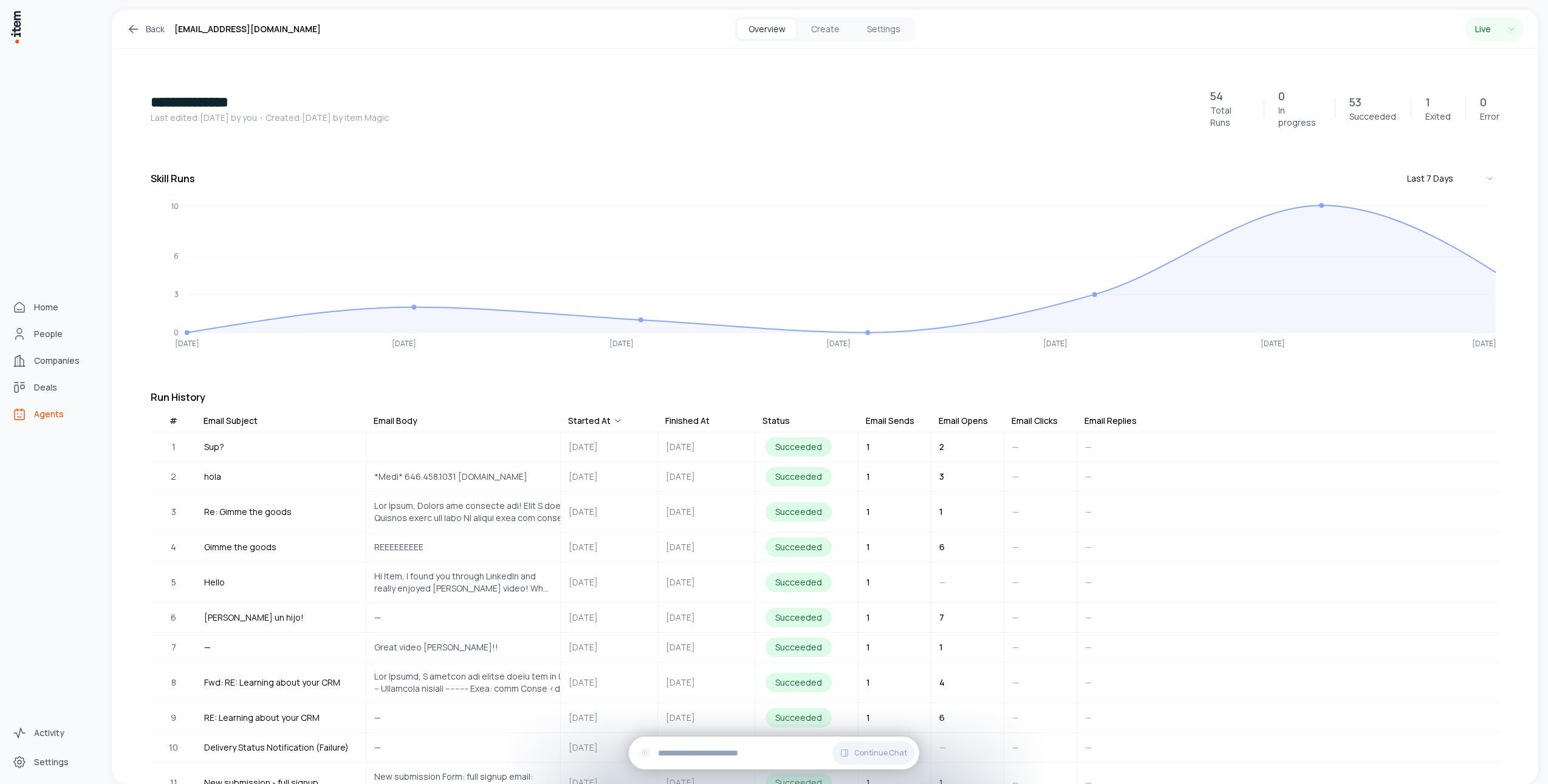
drag, startPoint x: 15, startPoint y: 409, endPoint x: 24, endPoint y: 410, distance: 9.1
click at [15, 410] on icon "Agents" at bounding box center [20, 415] width 10 height 10
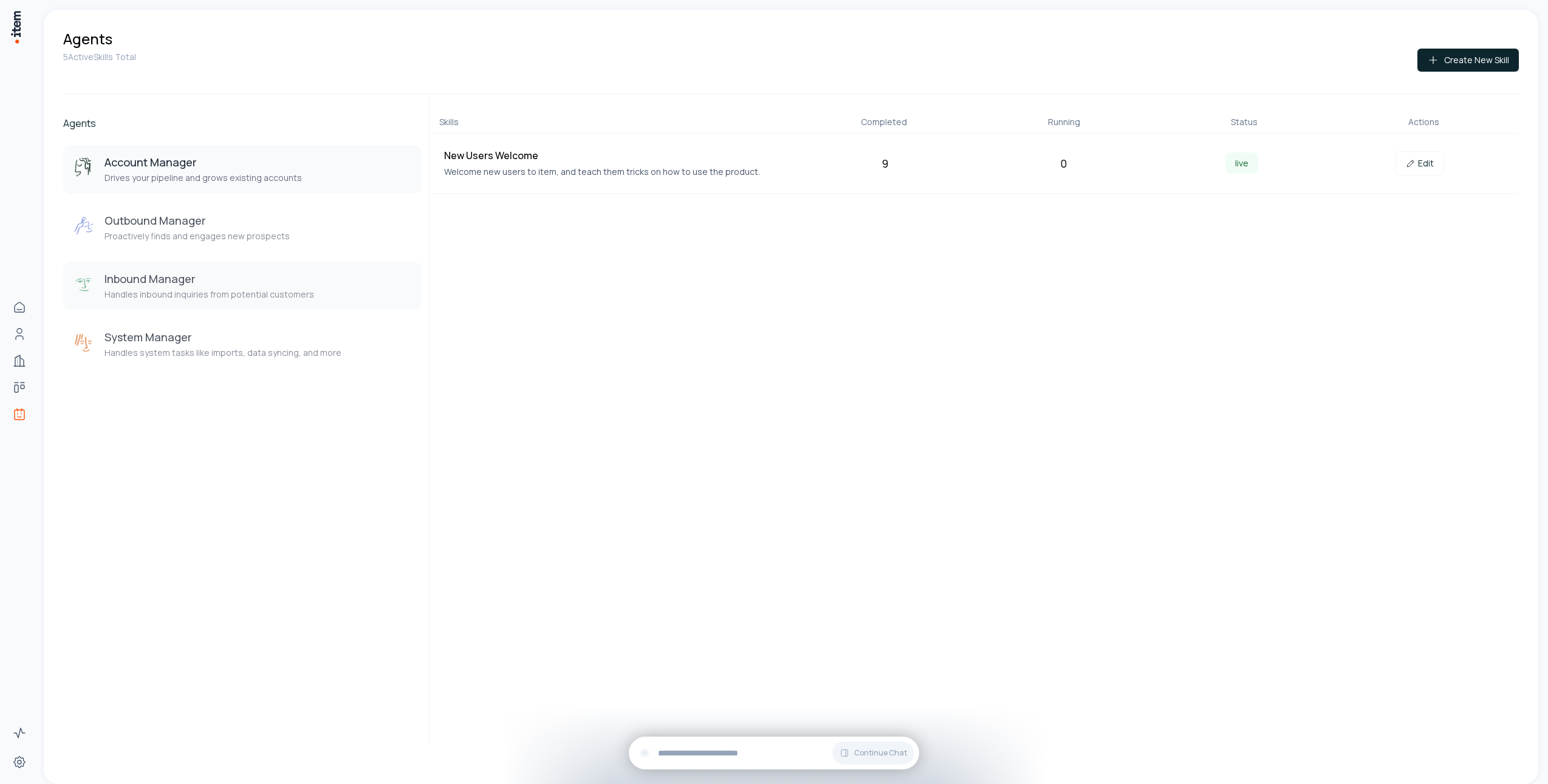
click at [263, 297] on p "Handles inbound inquiries from potential customers" at bounding box center [209, 294] width 210 height 12
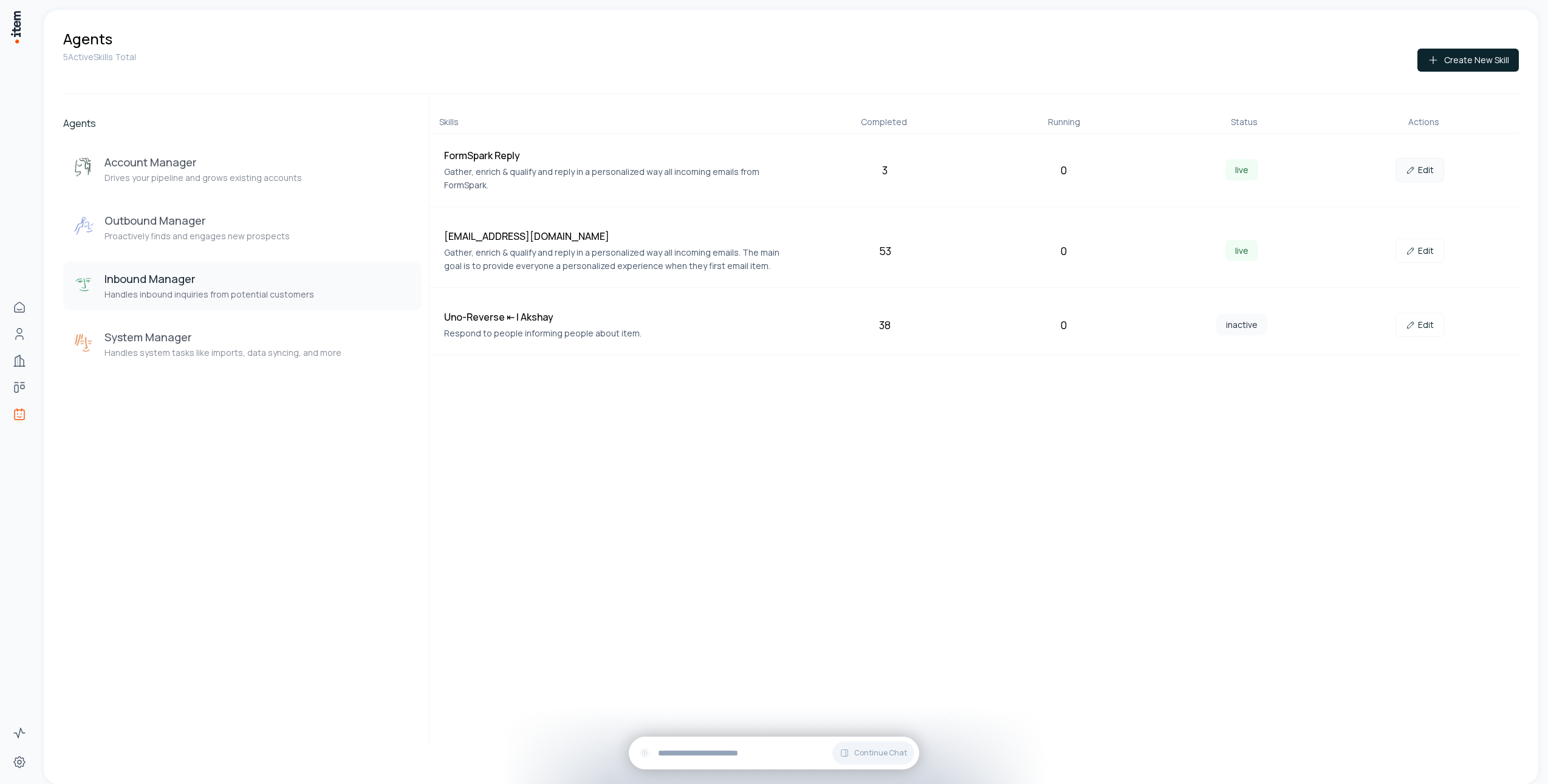
click at [1425, 171] on link "Edit" at bounding box center [1420, 170] width 49 height 24
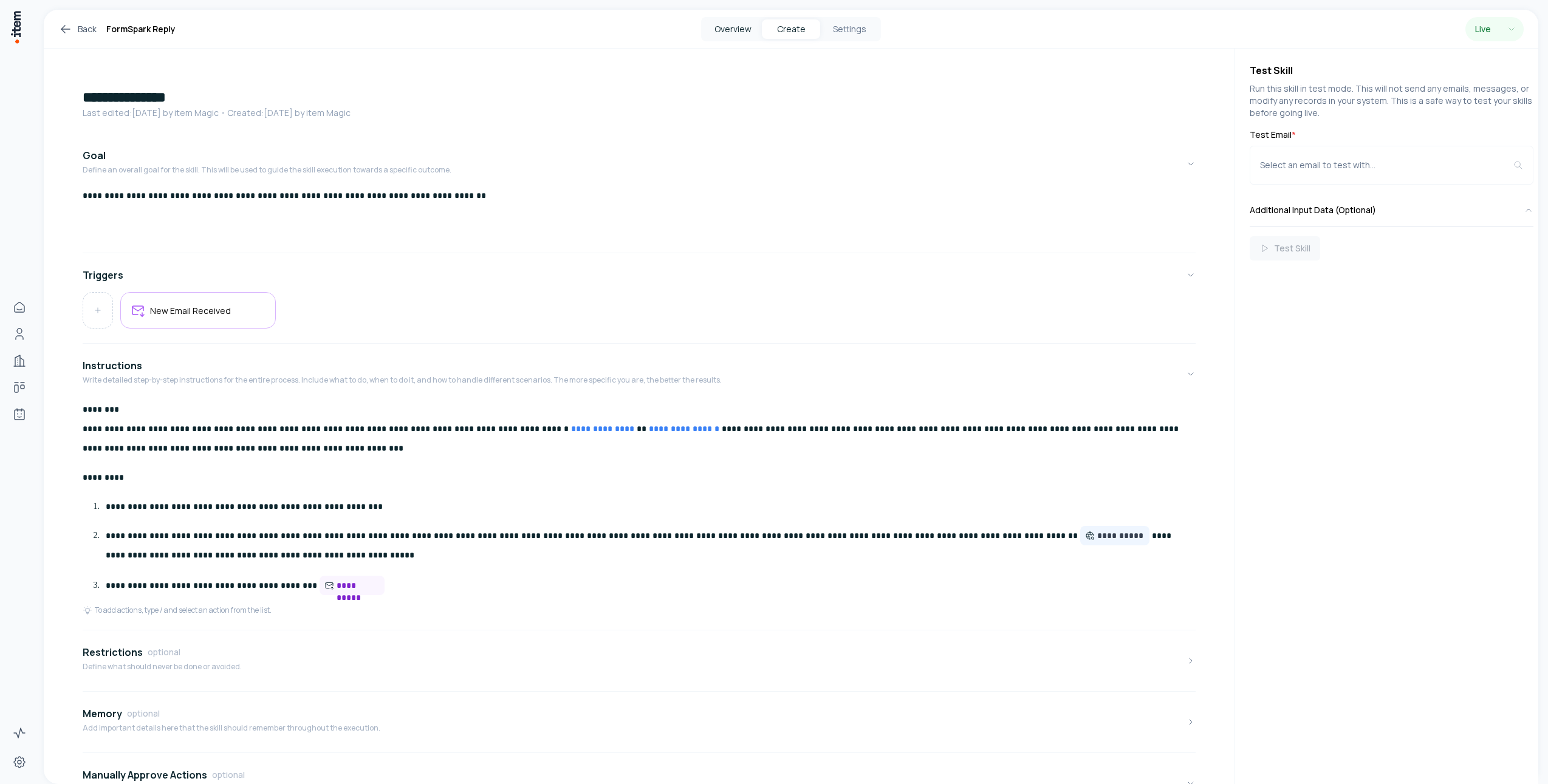
click at [742, 35] on button "Overview" at bounding box center [732, 29] width 58 height 20
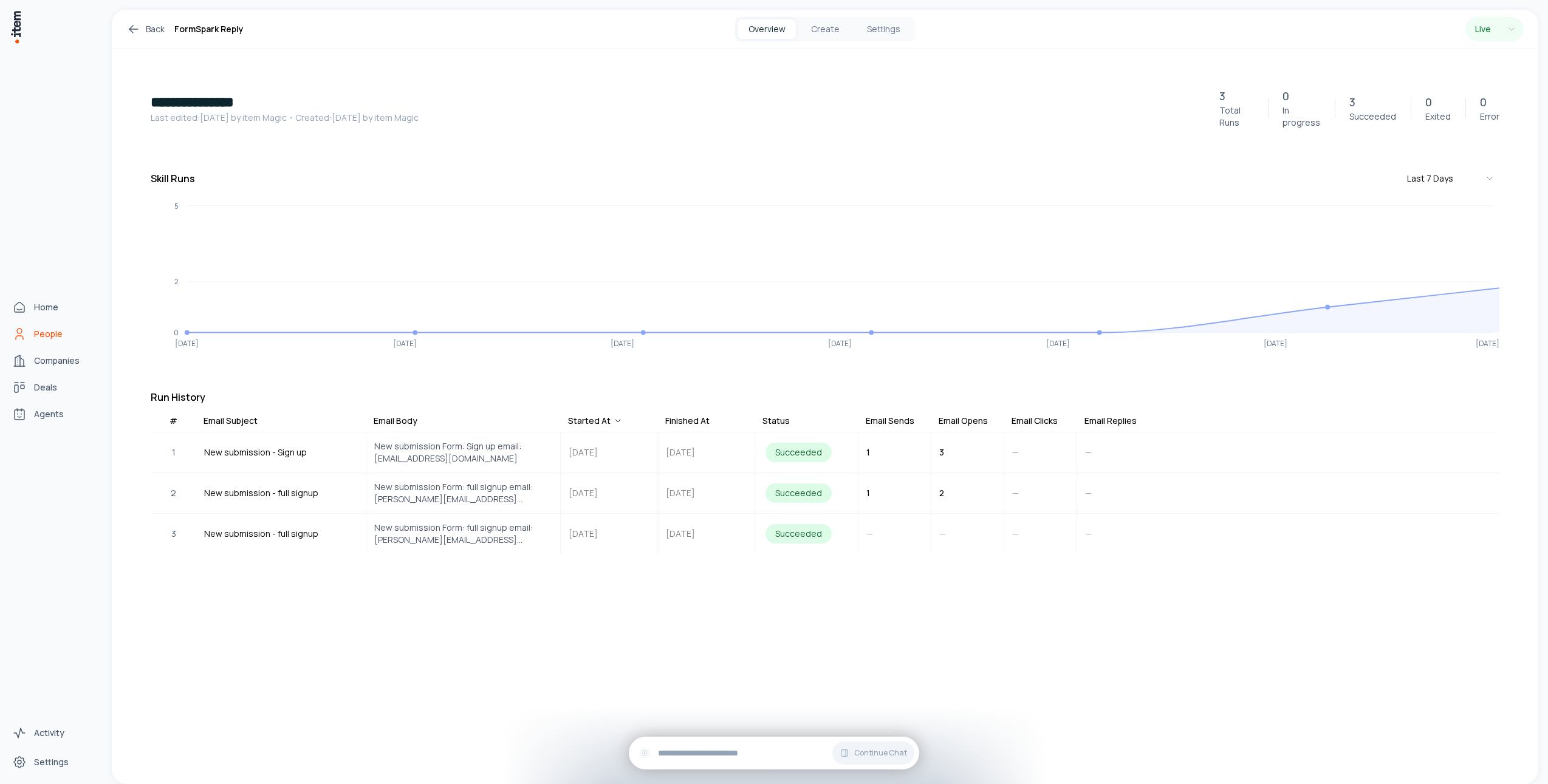
click at [44, 322] on link "People" at bounding box center [53, 334] width 92 height 24
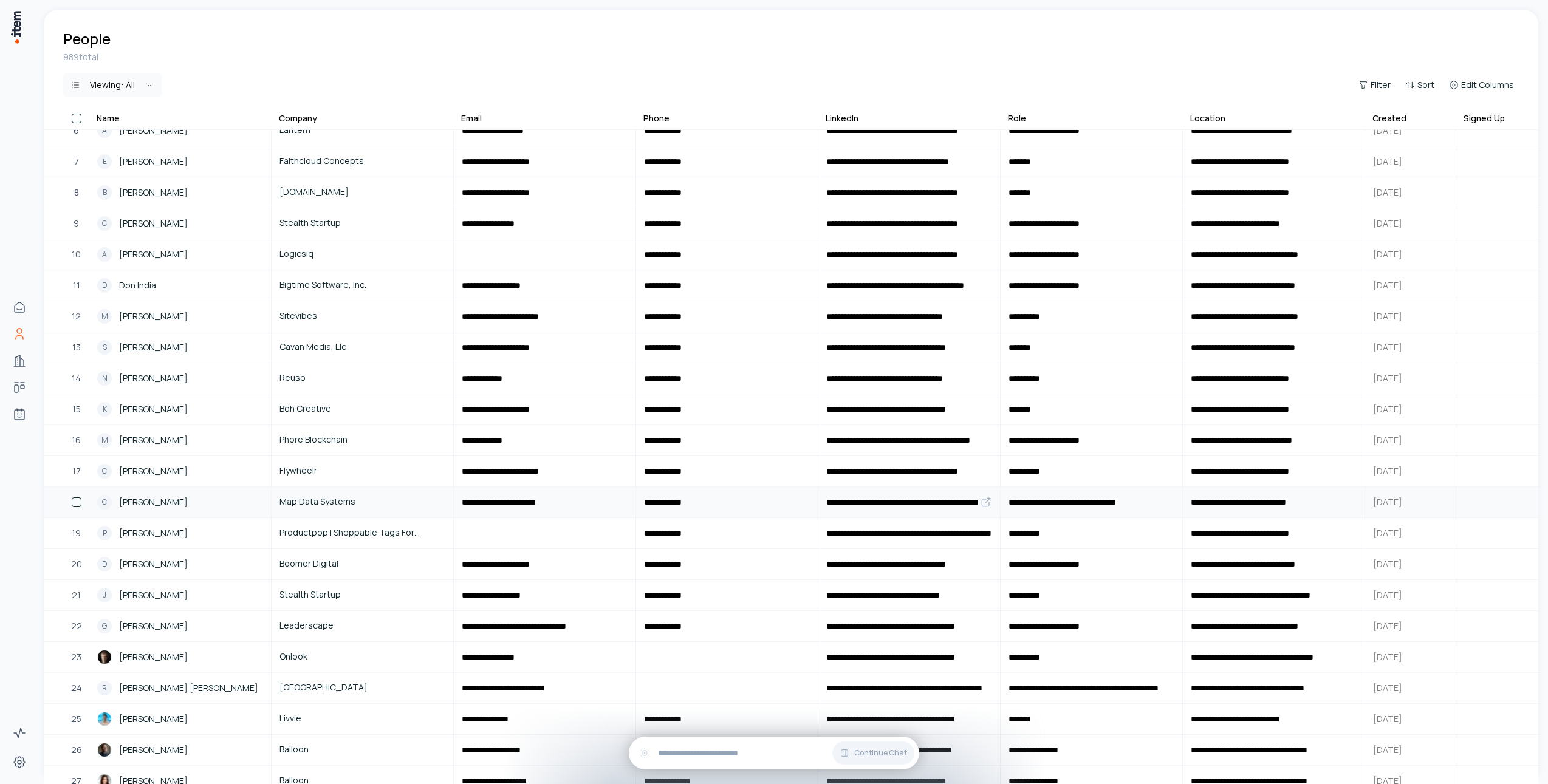
scroll to position [427, 0]
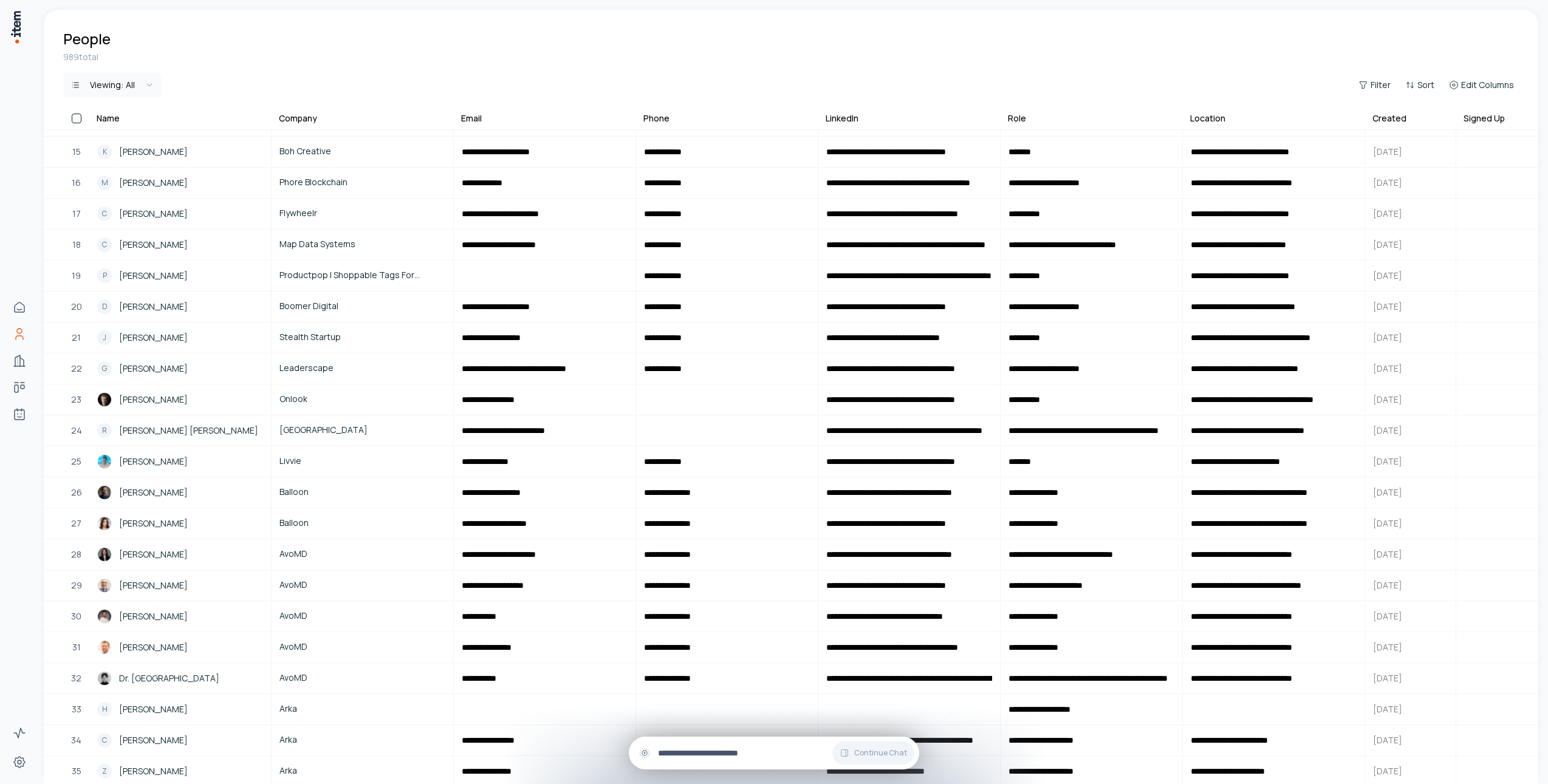
click at [741, 758] on input "text" at bounding box center [784, 753] width 252 height 13
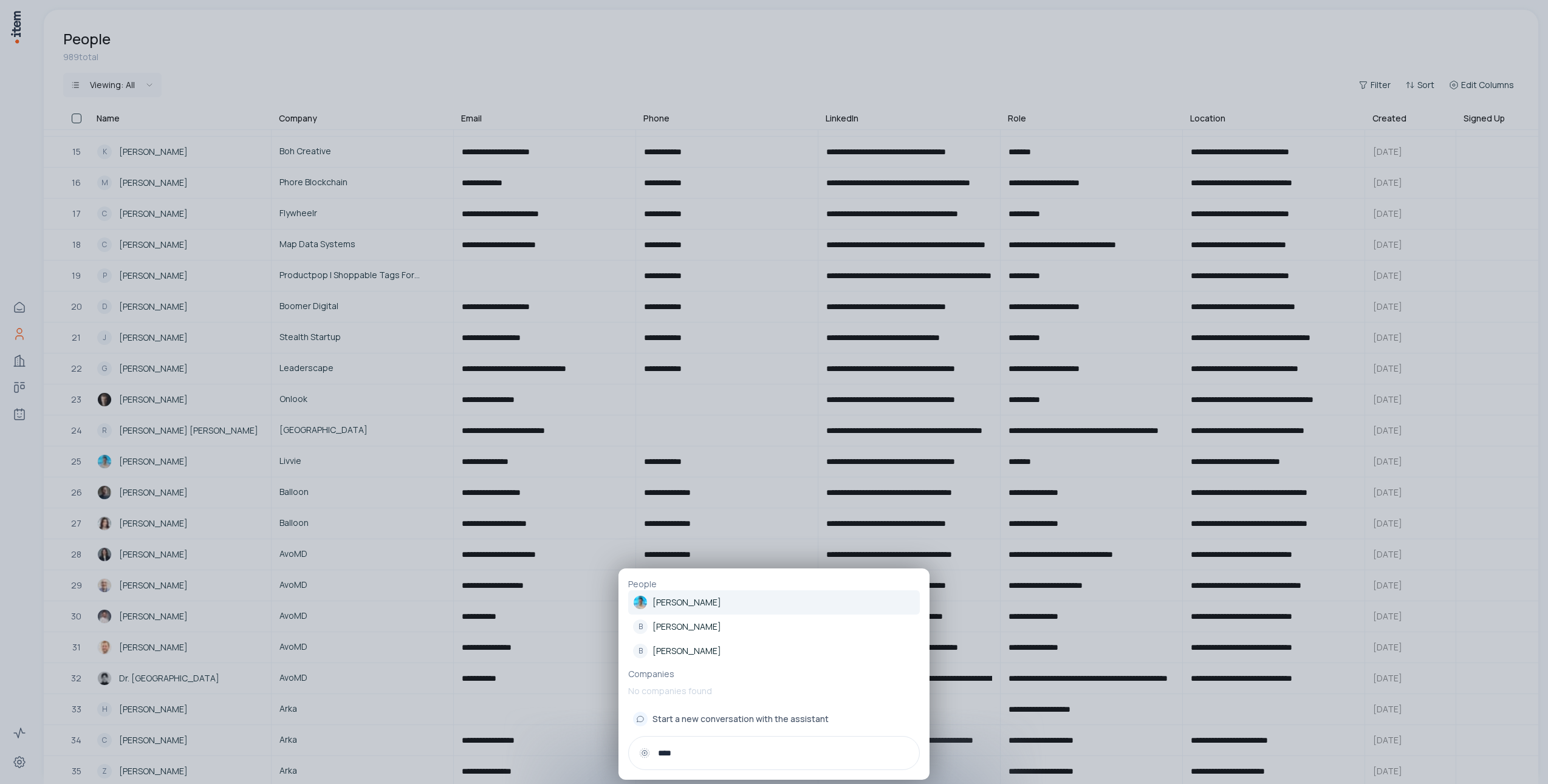
type input "*****"
